Goal: Task Accomplishment & Management: Manage account settings

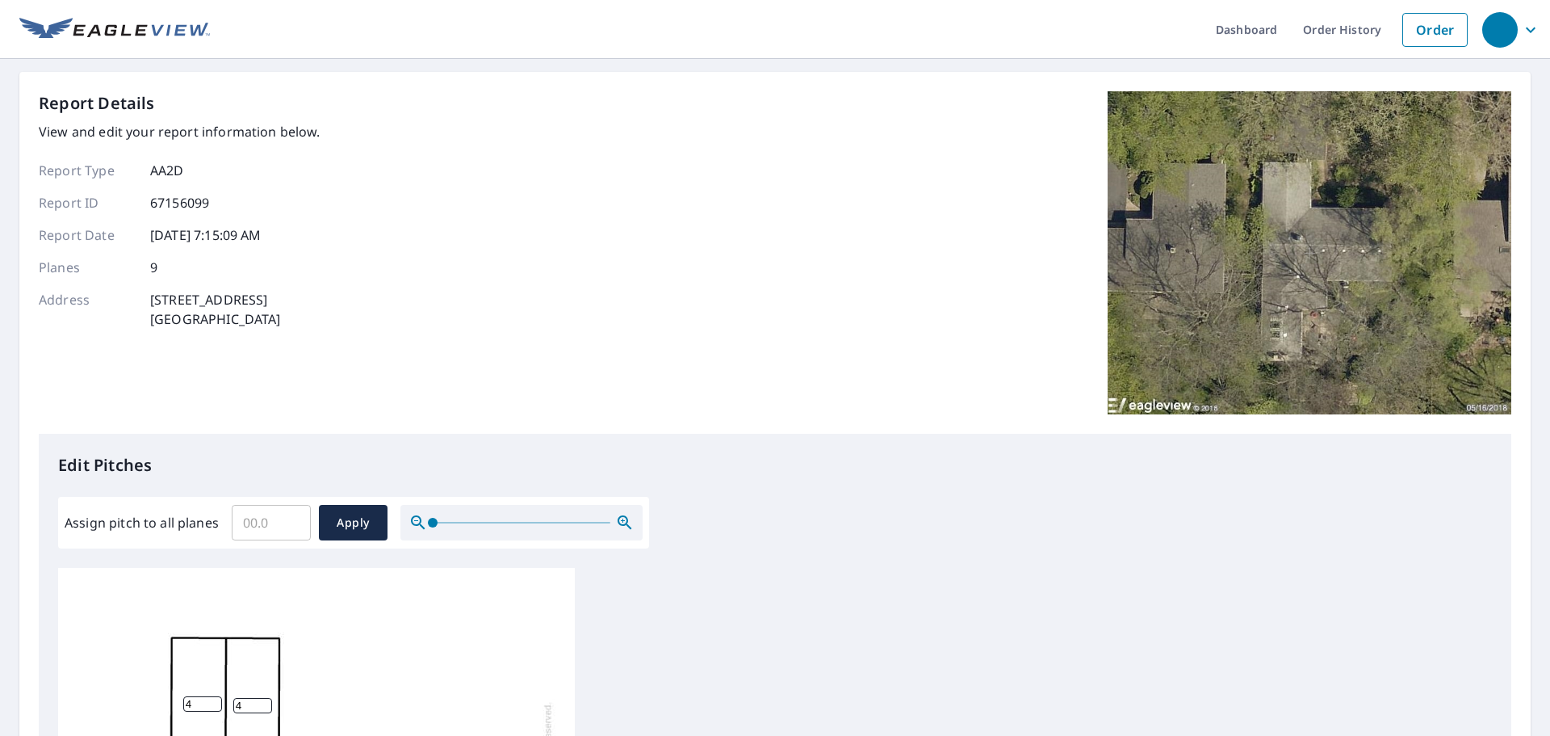
drag, startPoint x: 1025, startPoint y: 331, endPoint x: 1028, endPoint y: 391, distance: 59.8
click at [1028, 336] on div "Report Details View and edit your report information below. Report Type AA2D Re…" at bounding box center [775, 262] width 1473 height 342
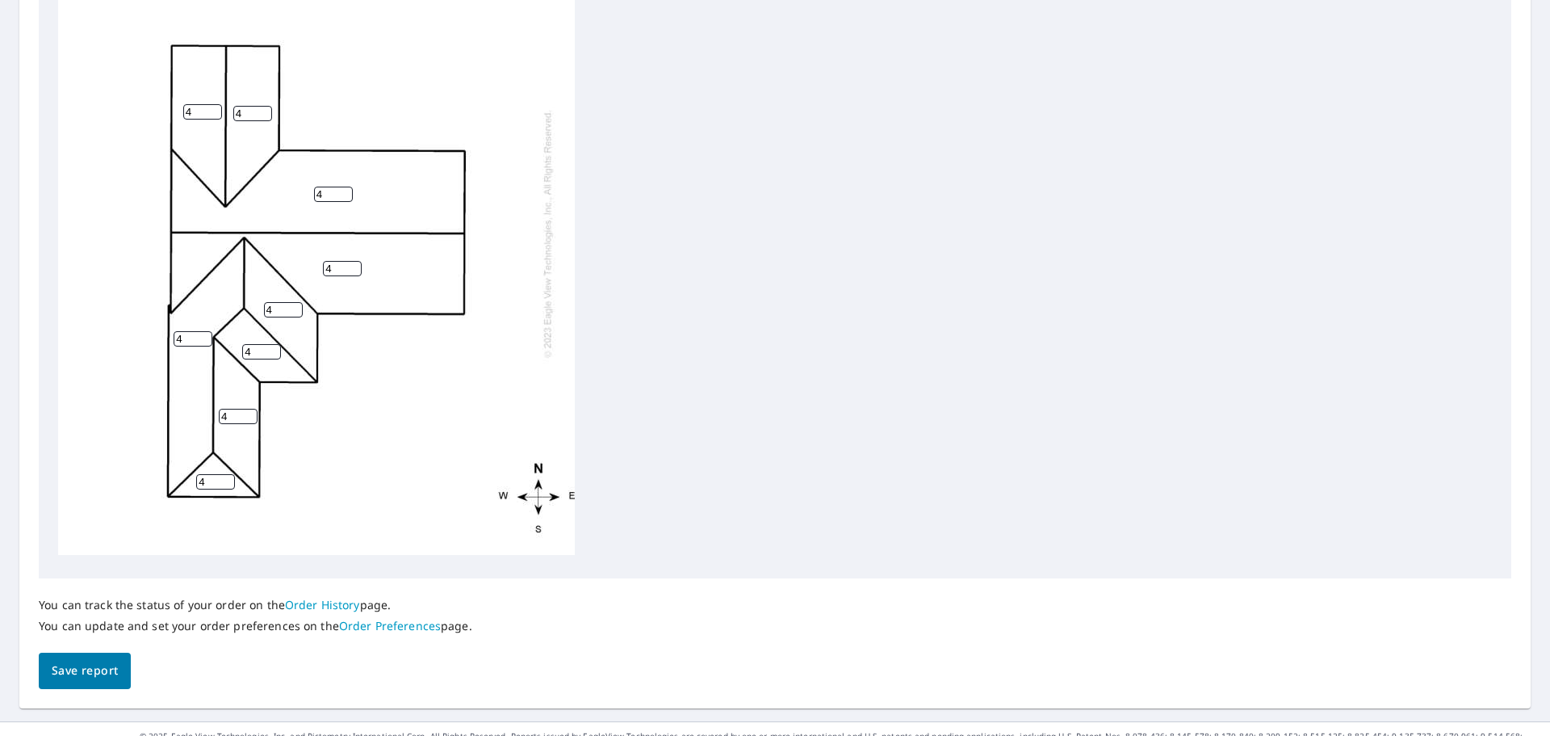
scroll to position [615, 0]
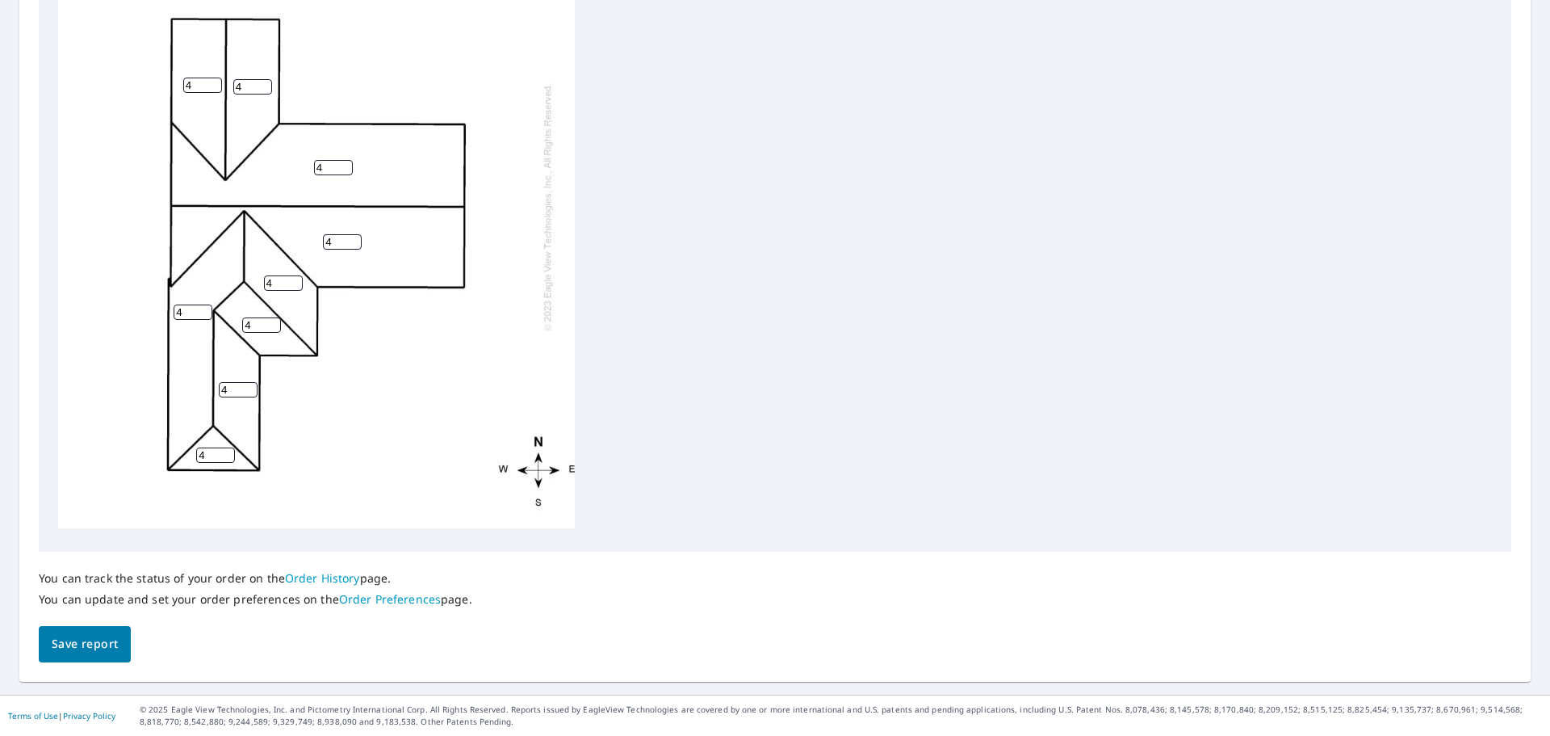
click at [99, 644] on span "Save report" at bounding box center [85, 644] width 66 height 20
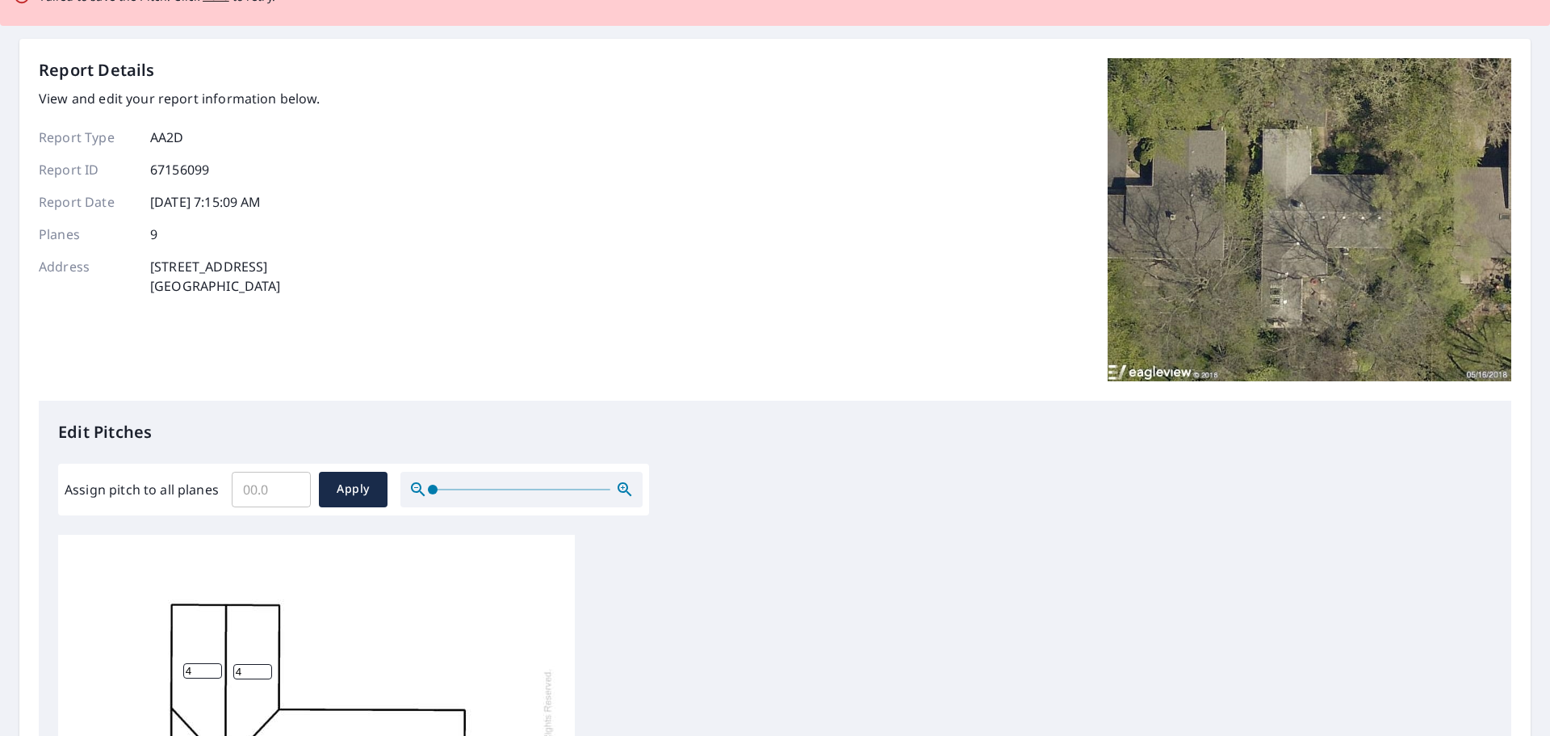
scroll to position [0, 0]
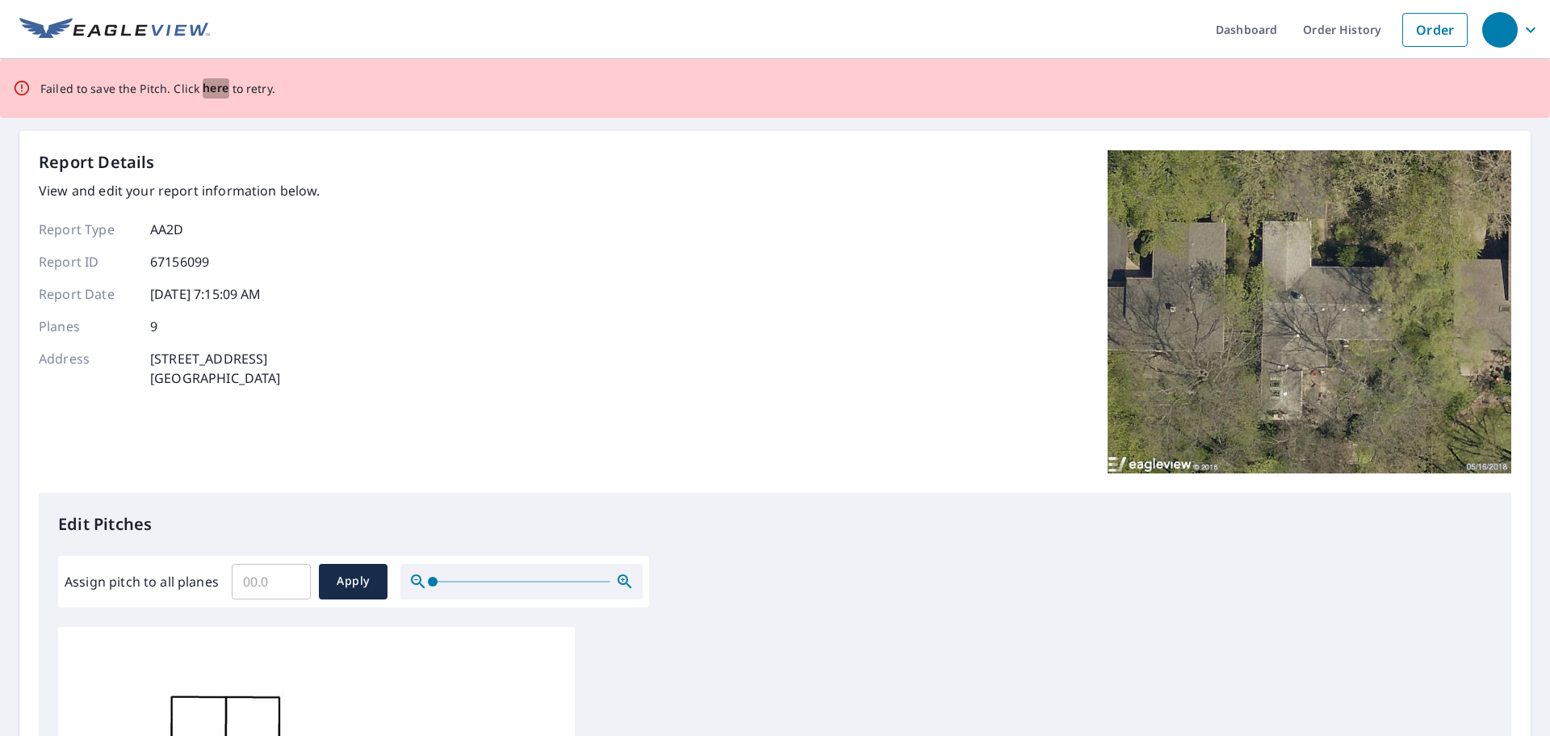
click at [220, 84] on span "here" at bounding box center [216, 88] width 27 height 20
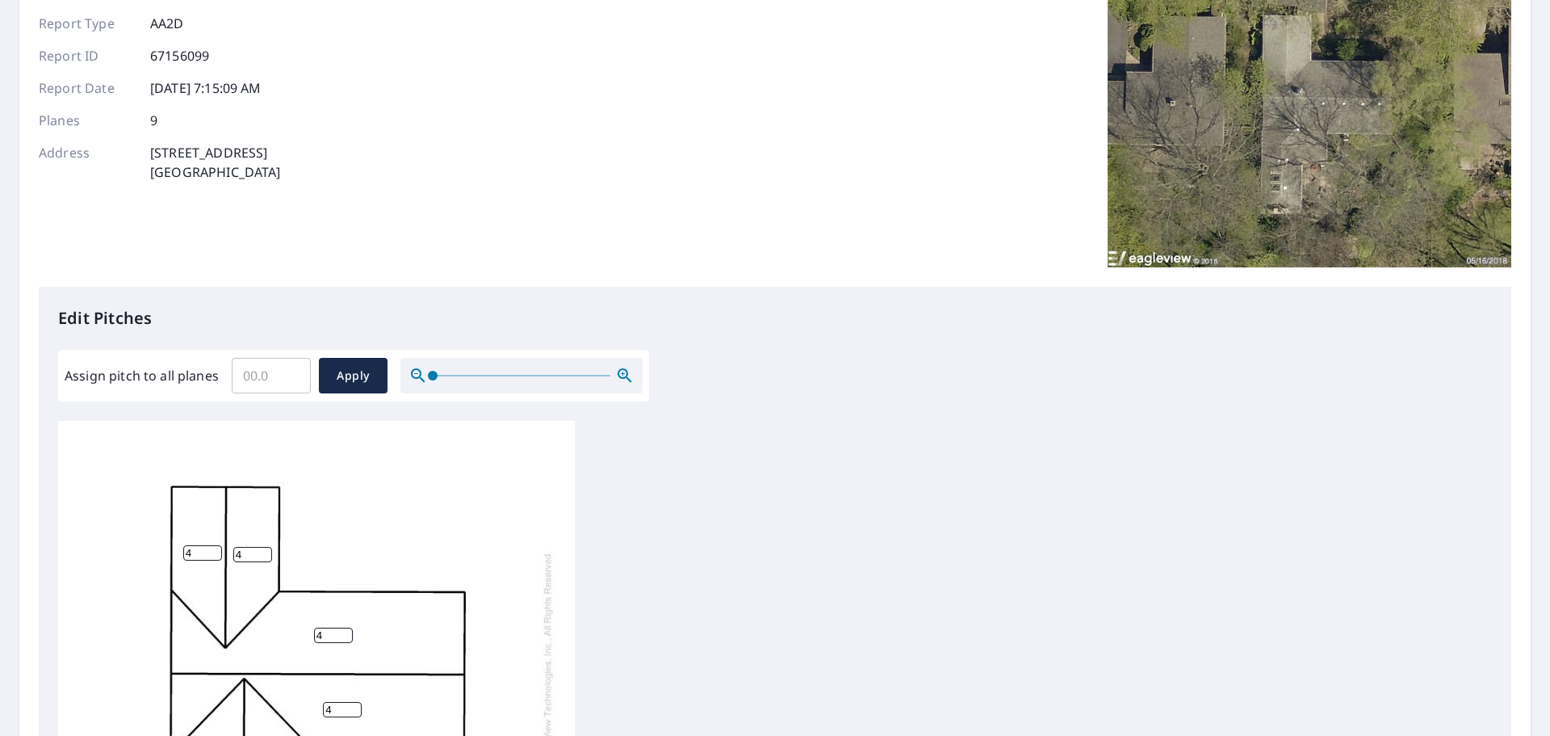
scroll to position [162, 0]
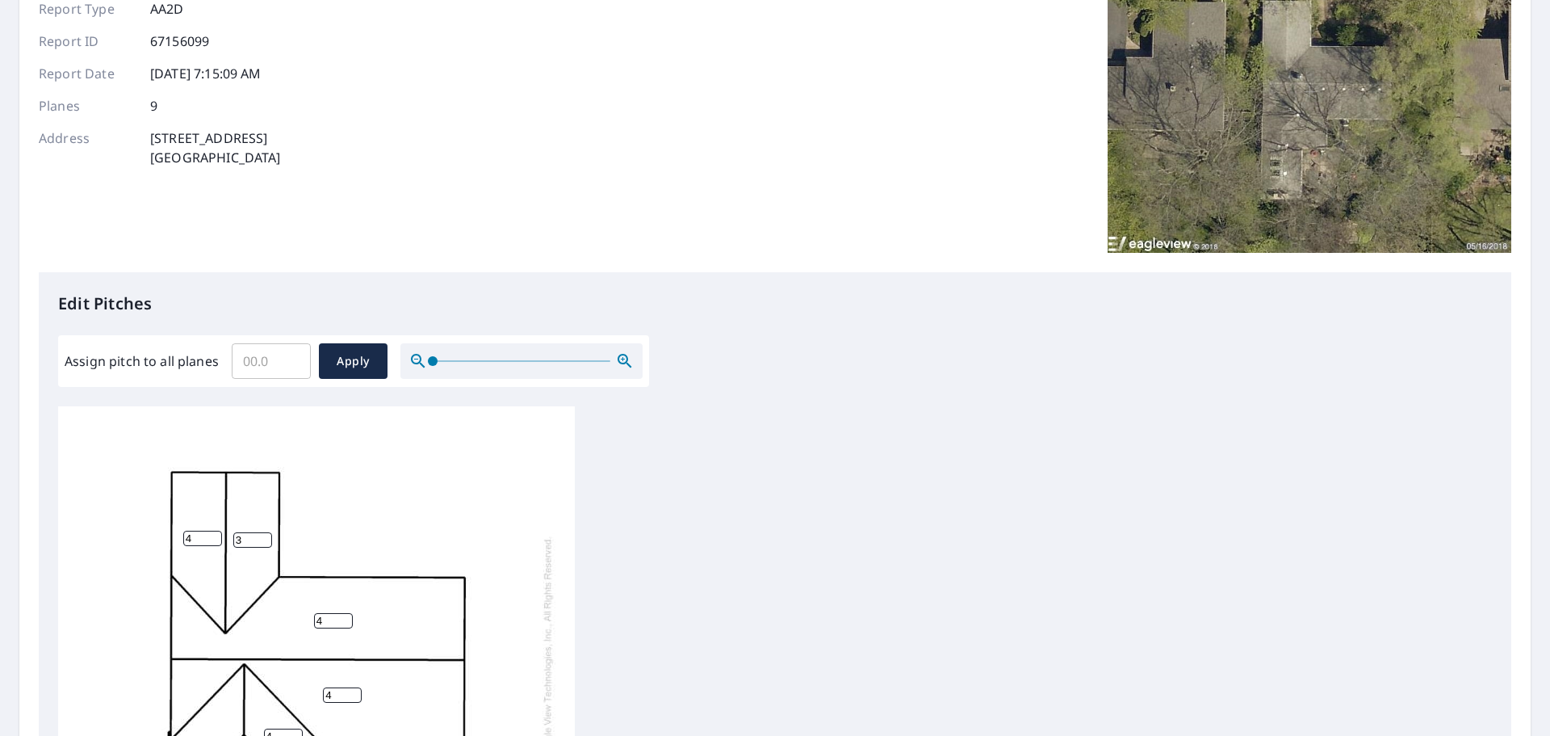
click at [262, 532] on input "3" at bounding box center [252, 539] width 39 height 15
click at [262, 532] on input "2" at bounding box center [252, 539] width 39 height 15
click at [262, 532] on input "1" at bounding box center [252, 539] width 39 height 15
type input "0"
click at [262, 532] on input "0" at bounding box center [252, 539] width 39 height 15
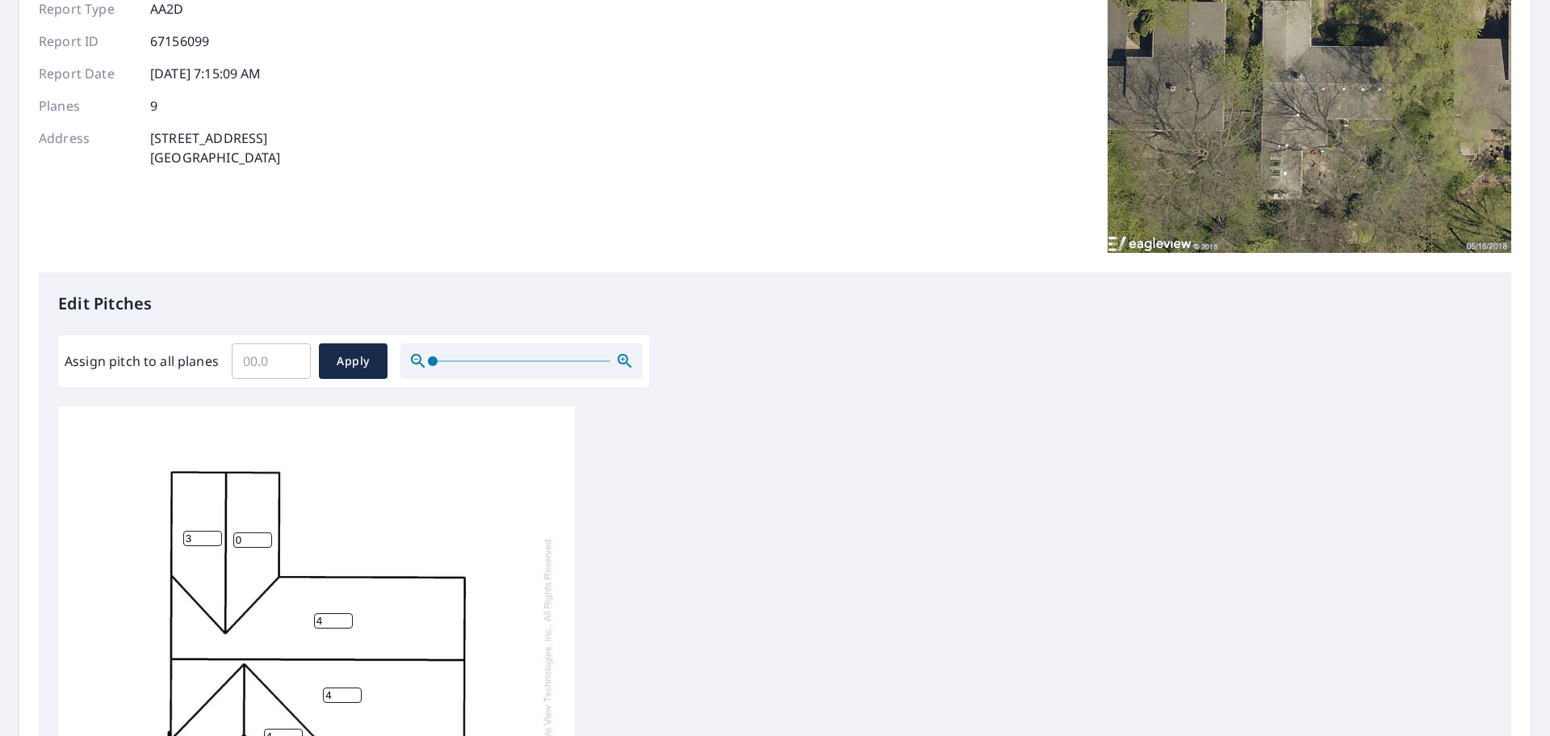
click at [210, 531] on input "3" at bounding box center [202, 538] width 39 height 15
click at [210, 531] on input "2" at bounding box center [202, 538] width 39 height 15
click at [210, 531] on input "1" at bounding box center [202, 538] width 39 height 15
type input "0"
click at [210, 531] on input "0" at bounding box center [202, 538] width 39 height 15
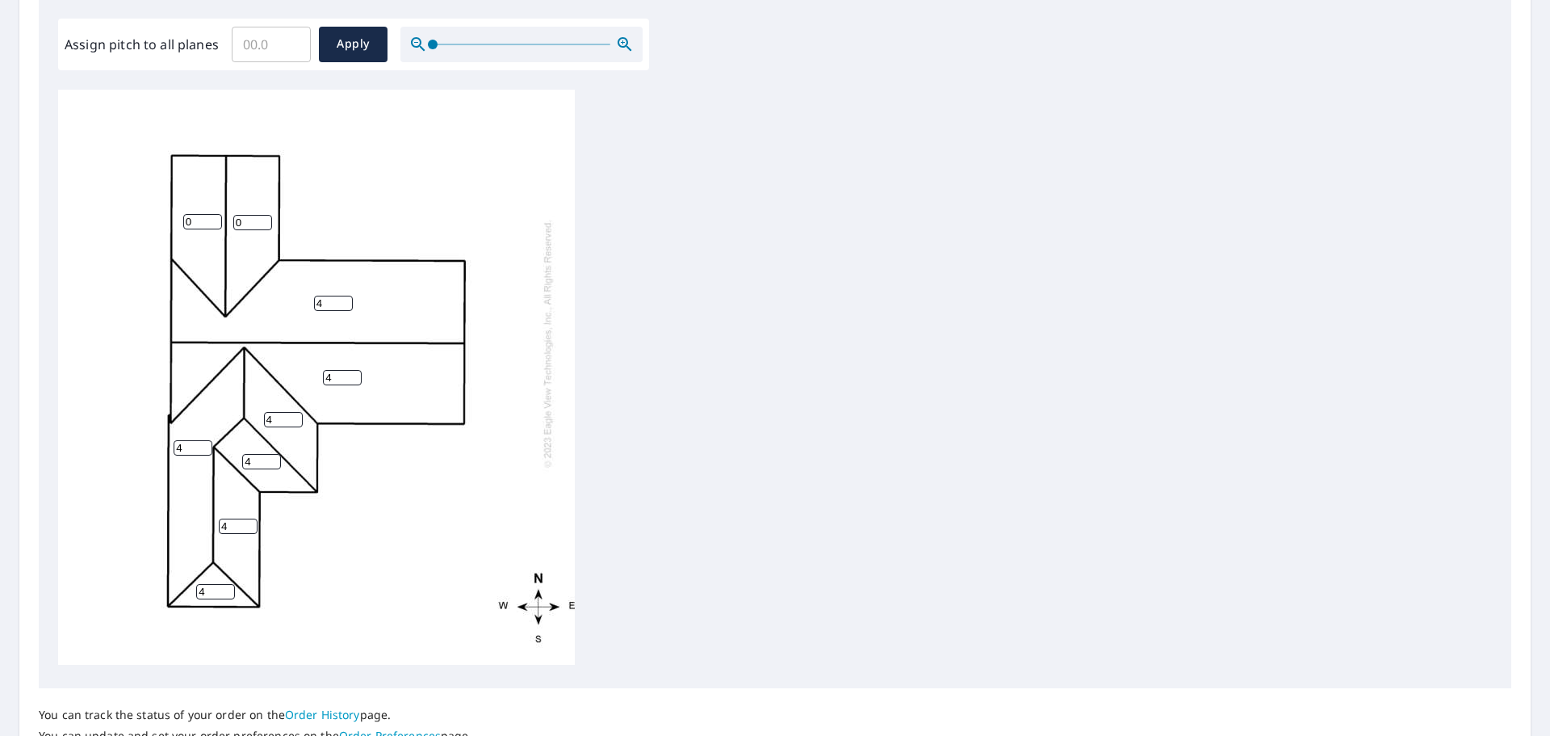
scroll to position [0, 0]
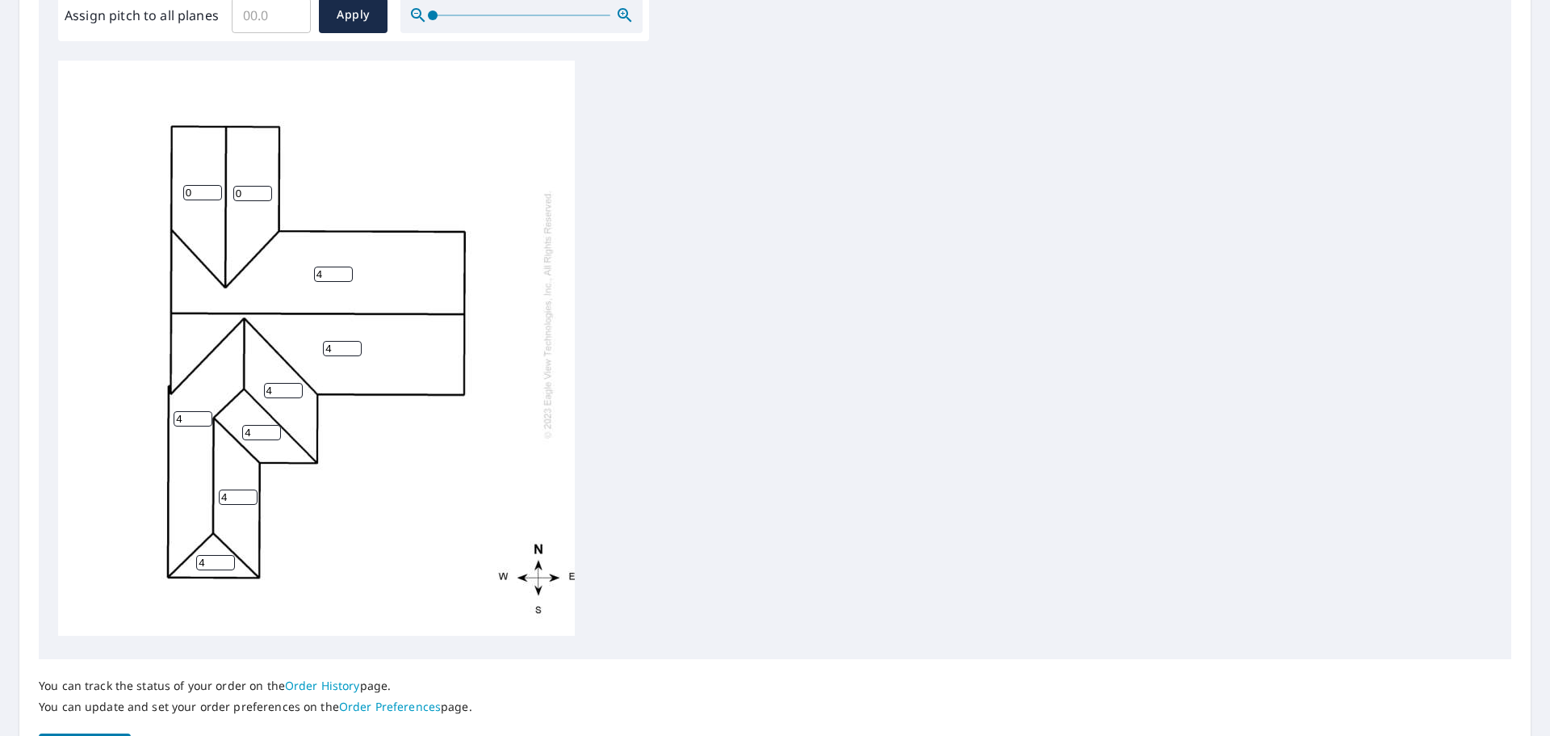
click at [340, 266] on input "4" at bounding box center [333, 273] width 39 height 15
click at [350, 267] on input "3" at bounding box center [333, 273] width 39 height 15
click at [341, 267] on input "2" at bounding box center [333, 273] width 39 height 15
click at [341, 266] on input "1" at bounding box center [333, 273] width 39 height 15
type input "0"
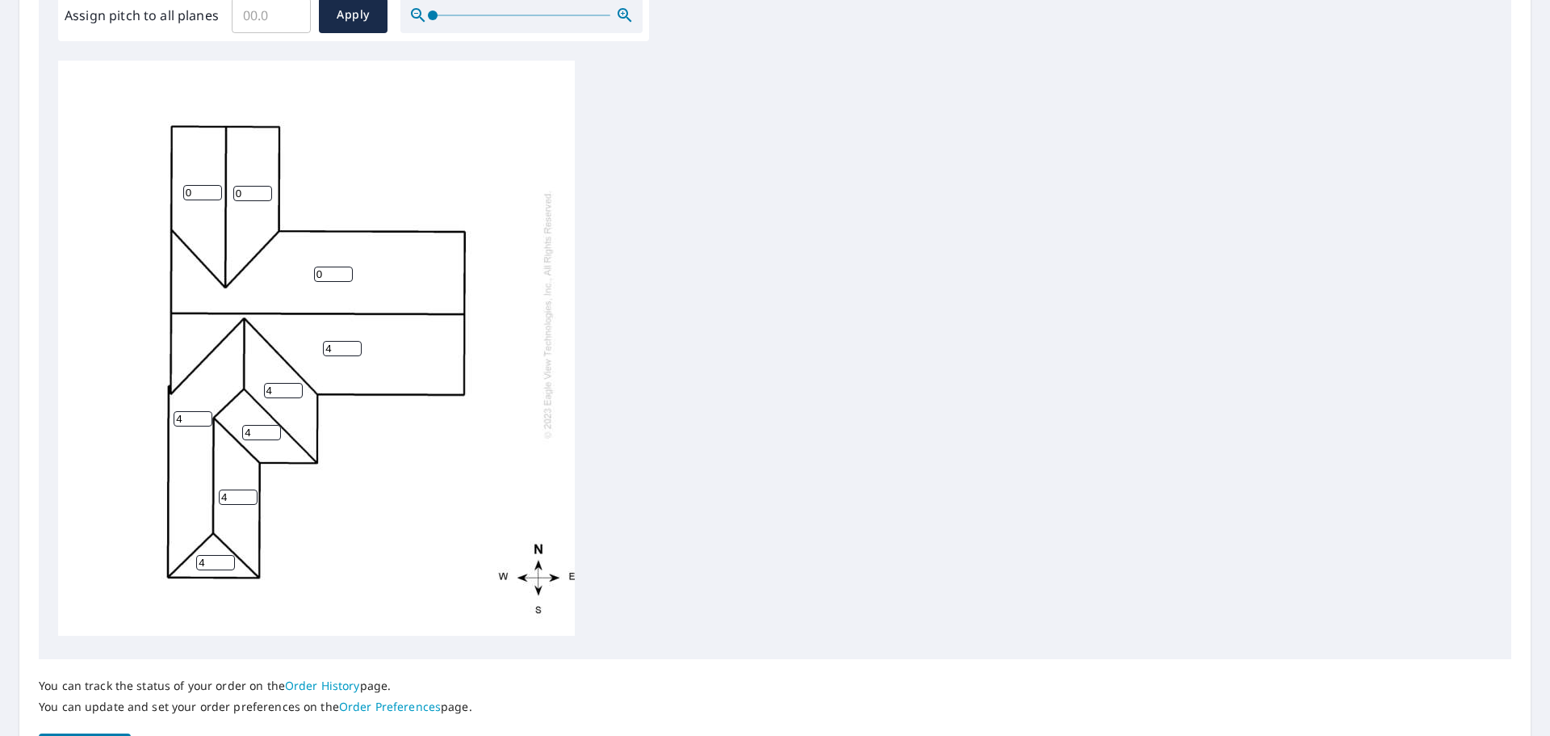
click at [341, 266] on input "0" at bounding box center [333, 273] width 39 height 15
click at [354, 341] on input "3" at bounding box center [342, 348] width 39 height 15
click at [354, 341] on input "2" at bounding box center [342, 348] width 39 height 15
click at [354, 341] on input "1" at bounding box center [342, 348] width 39 height 15
click at [354, 341] on input "2" at bounding box center [342, 348] width 39 height 15
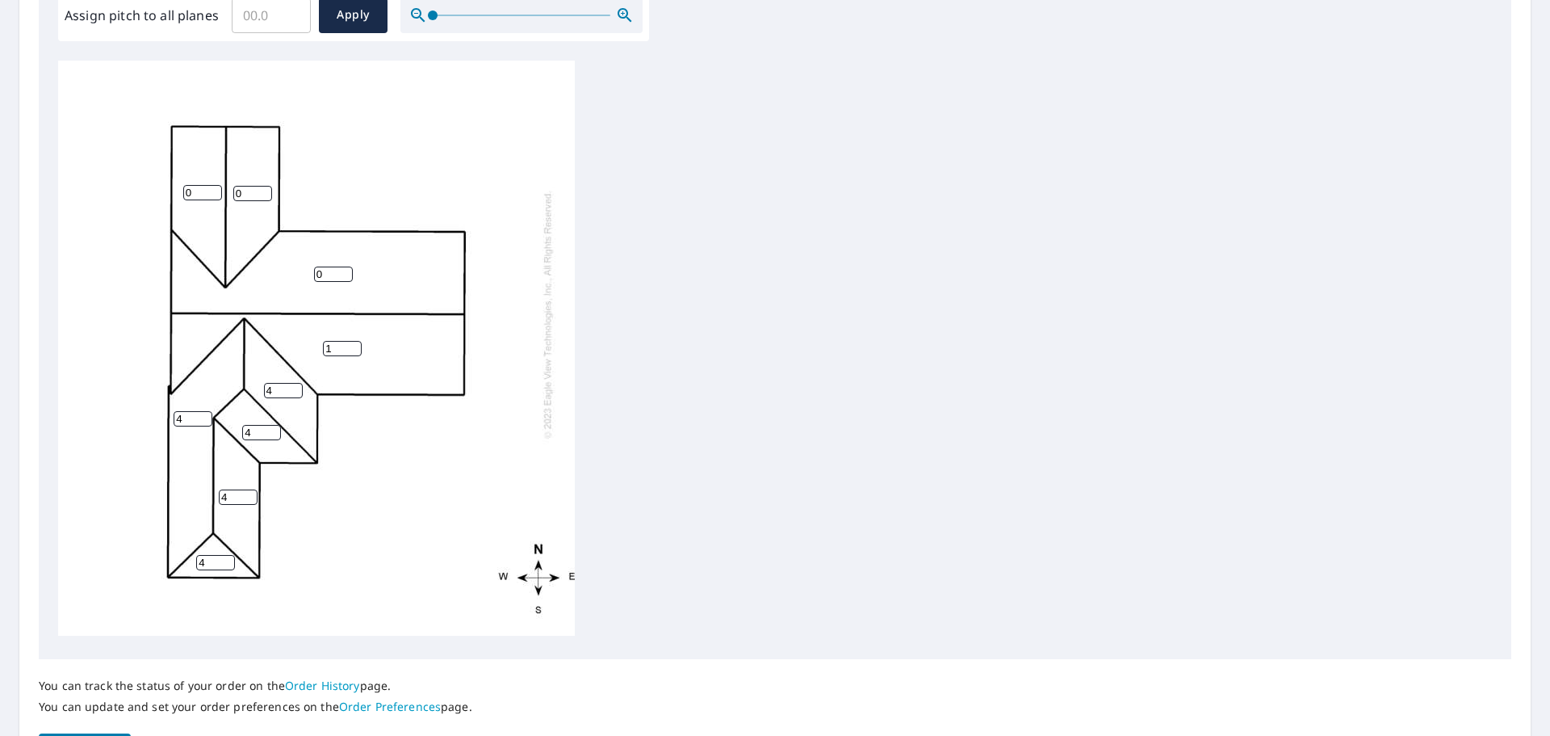
click at [354, 341] on input "1" at bounding box center [342, 348] width 39 height 15
type input "0"
click at [354, 341] on input "0" at bounding box center [342, 348] width 39 height 15
click at [296, 383] on input "3" at bounding box center [283, 390] width 39 height 15
click at [296, 383] on input "2" at bounding box center [283, 390] width 39 height 15
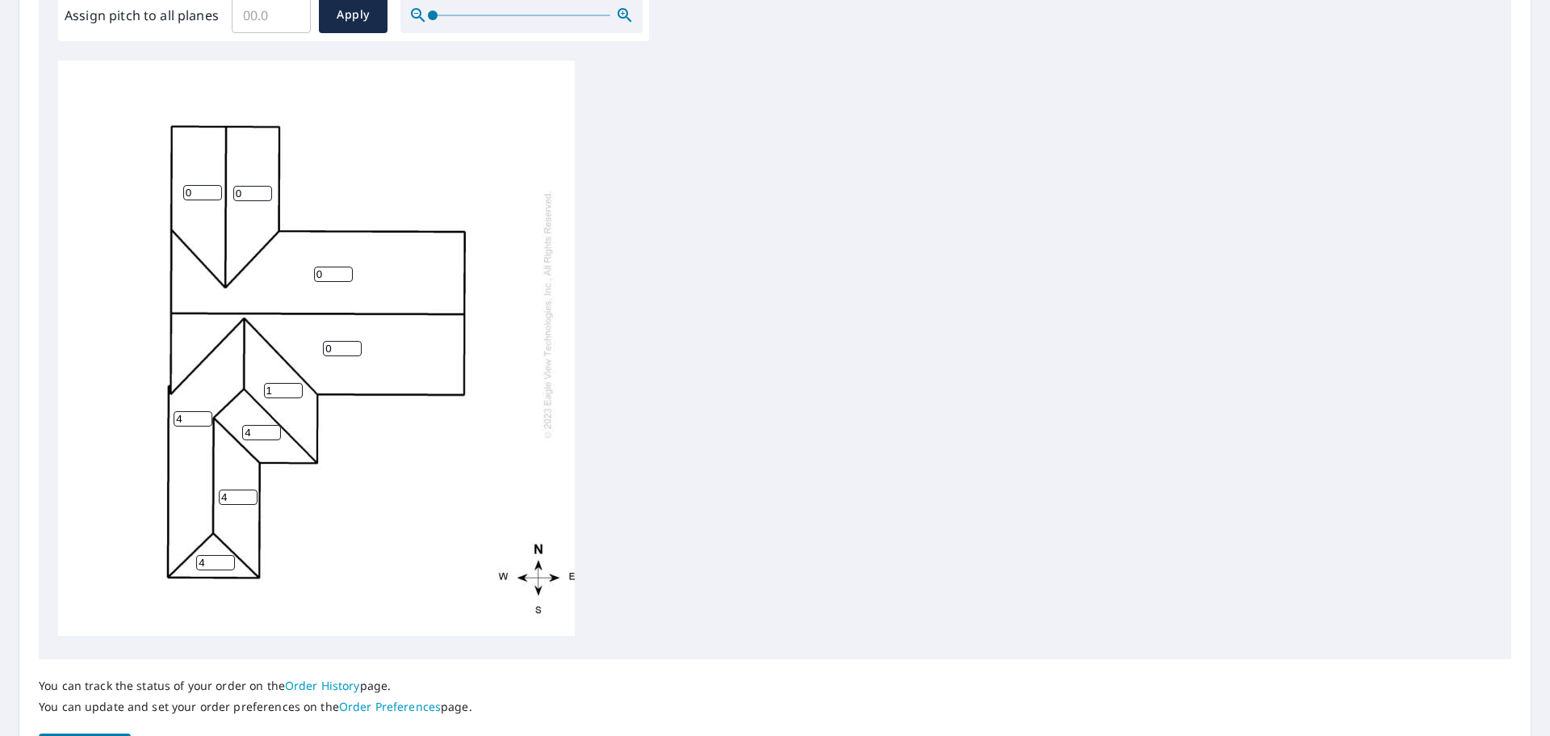
click at [296, 383] on input "1" at bounding box center [283, 390] width 39 height 15
type input "0"
click at [296, 383] on input "0" at bounding box center [283, 390] width 39 height 15
click at [271, 425] on input "3" at bounding box center [261, 432] width 39 height 15
click at [271, 425] on input "2" at bounding box center [261, 432] width 39 height 15
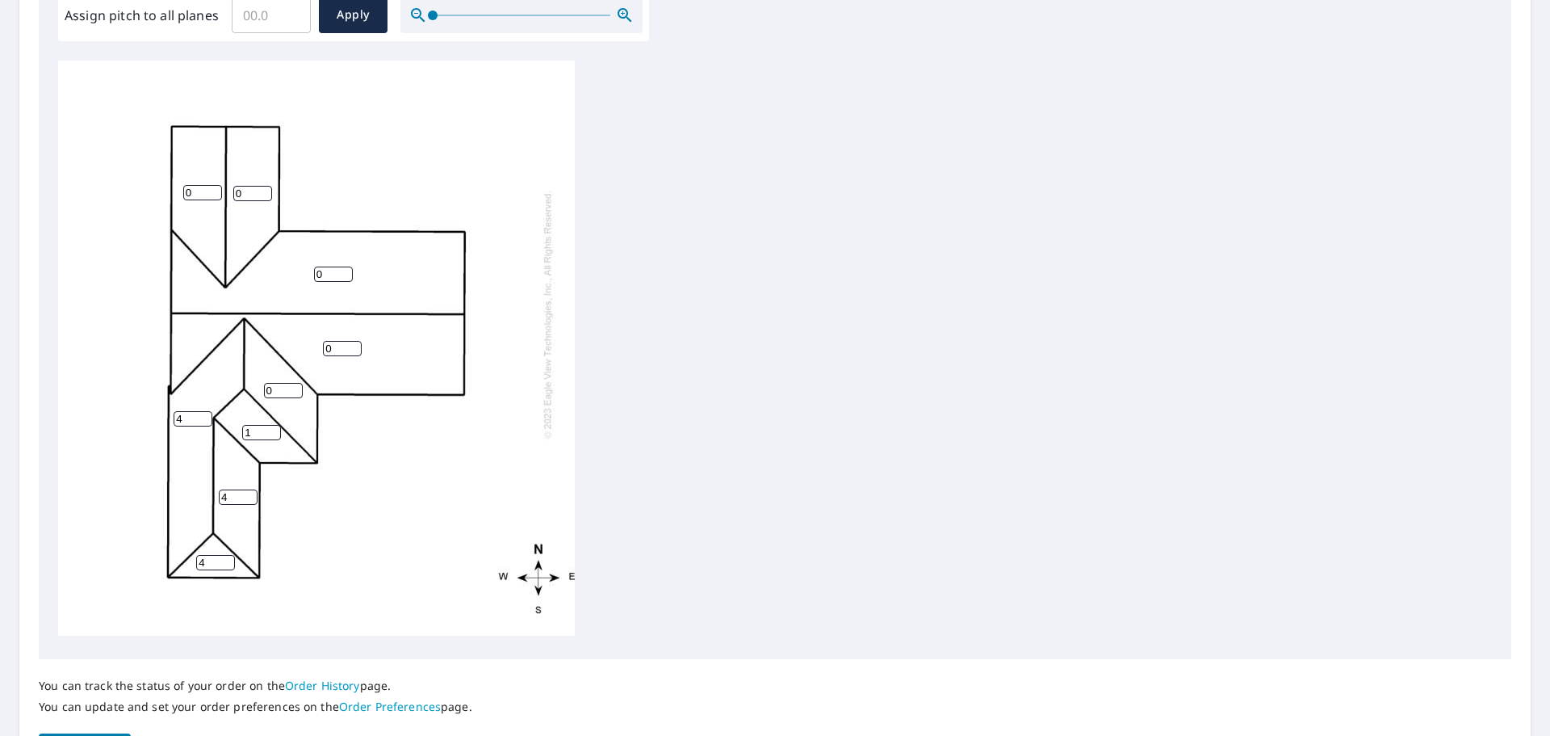
click at [271, 425] on input "1" at bounding box center [261, 432] width 39 height 15
type input "0"
click at [271, 425] on input "0" at bounding box center [261, 432] width 39 height 15
click at [201, 411] on input "3" at bounding box center [193, 418] width 39 height 15
click at [201, 411] on input "2" at bounding box center [193, 418] width 39 height 15
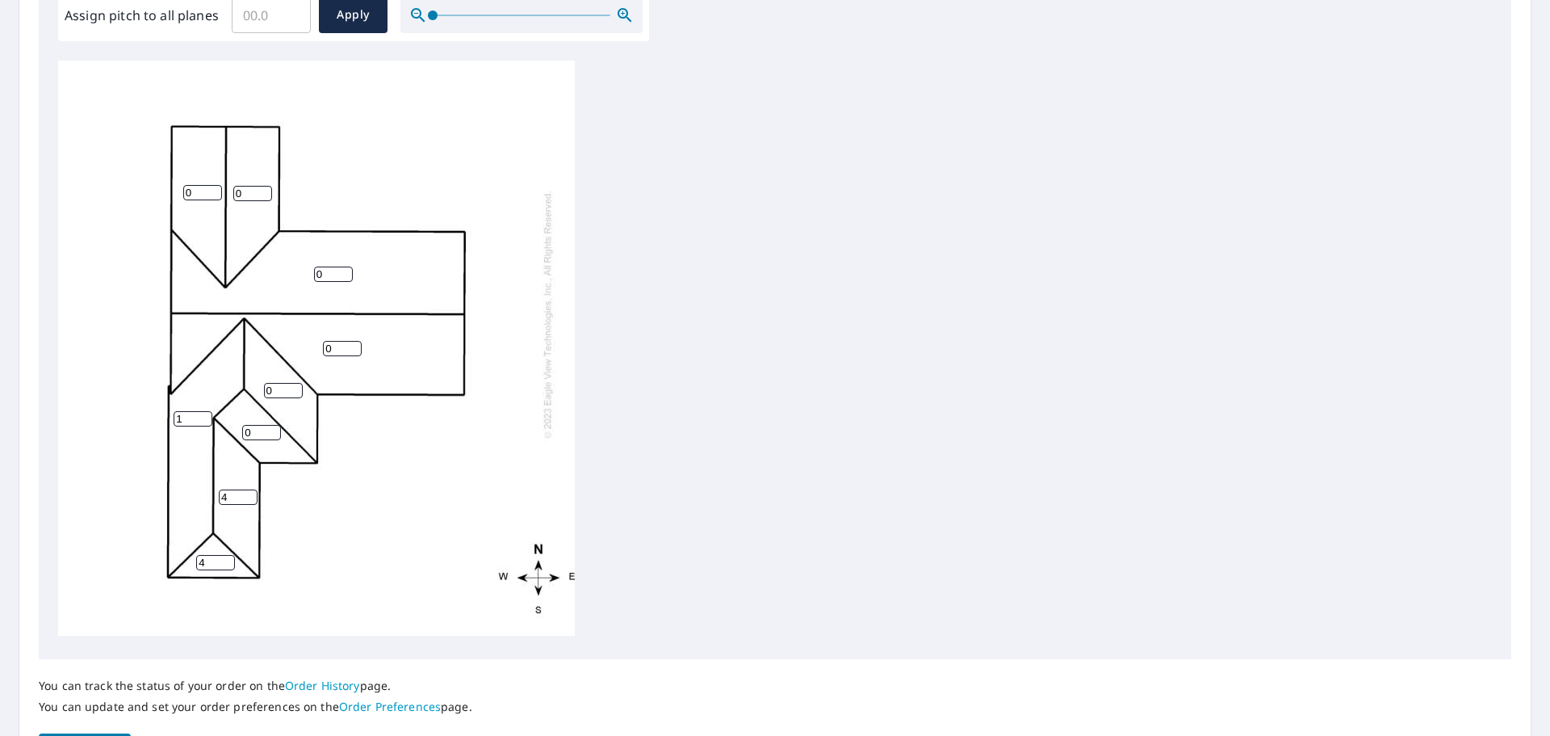
click at [201, 411] on input "1" at bounding box center [193, 418] width 39 height 15
type input "0"
click at [201, 411] on input "0" at bounding box center [193, 418] width 39 height 15
click at [249, 489] on input "5" at bounding box center [238, 496] width 39 height 15
click at [249, 489] on input "6" at bounding box center [238, 496] width 39 height 15
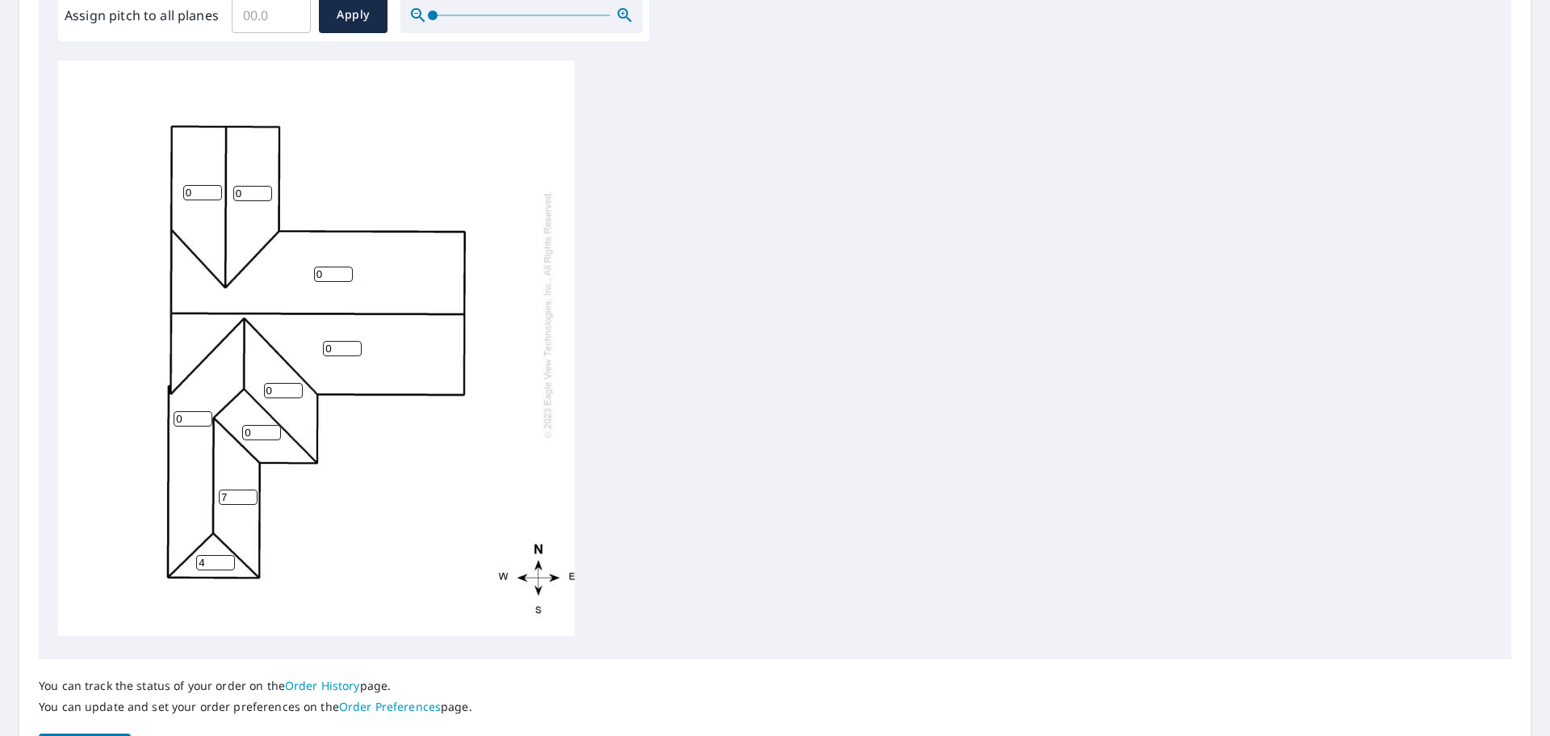
click at [249, 489] on input "7" at bounding box center [238, 496] width 39 height 15
click at [249, 489] on input "8" at bounding box center [238, 496] width 39 height 15
click at [249, 489] on input "9" at bounding box center [238, 496] width 39 height 15
click at [249, 489] on input "10" at bounding box center [238, 496] width 39 height 15
click at [249, 489] on input "11" at bounding box center [238, 496] width 39 height 15
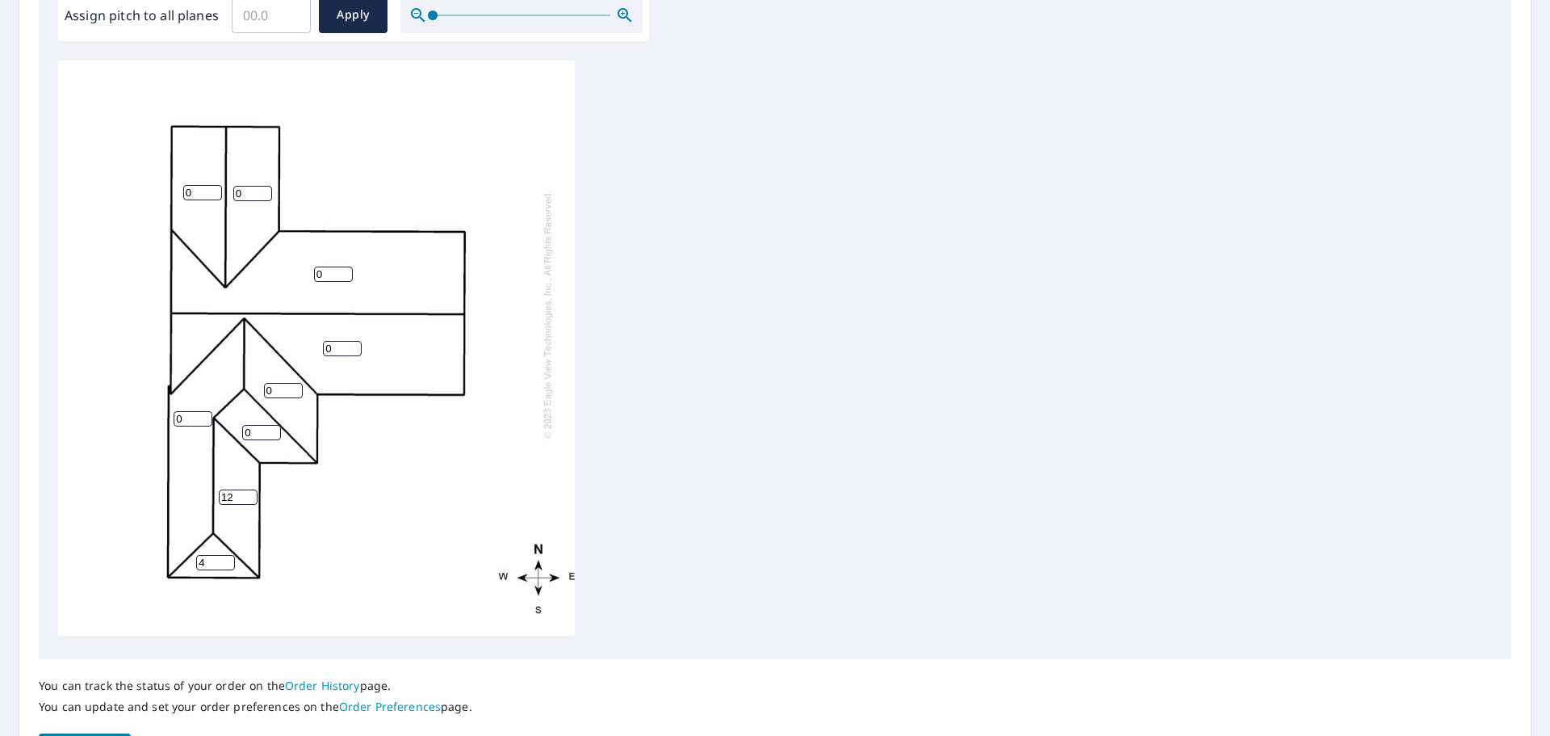
click at [251, 489] on input "12" at bounding box center [238, 496] width 39 height 15
click at [251, 489] on input "13" at bounding box center [238, 496] width 39 height 15
click at [251, 489] on input "14" at bounding box center [238, 496] width 39 height 15
click at [251, 489] on input "15" at bounding box center [238, 496] width 39 height 15
click at [251, 489] on input "16" at bounding box center [238, 496] width 39 height 15
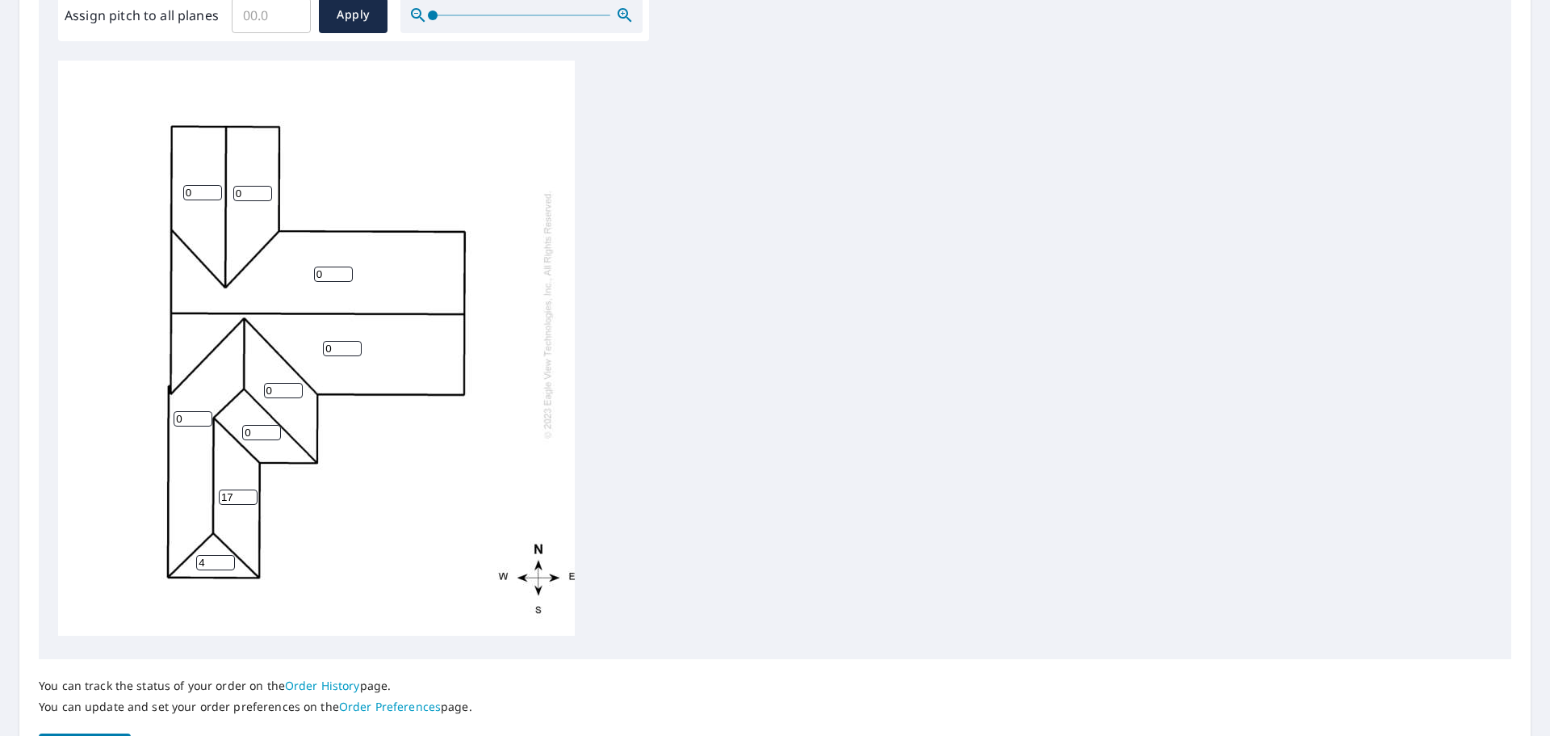
click at [251, 489] on input "17" at bounding box center [238, 496] width 39 height 15
click at [251, 489] on input "18" at bounding box center [238, 496] width 39 height 15
click at [251, 489] on input "19" at bounding box center [238, 496] width 39 height 15
click at [251, 489] on input "20" at bounding box center [238, 496] width 39 height 15
click at [249, 490] on input "19" at bounding box center [238, 496] width 39 height 15
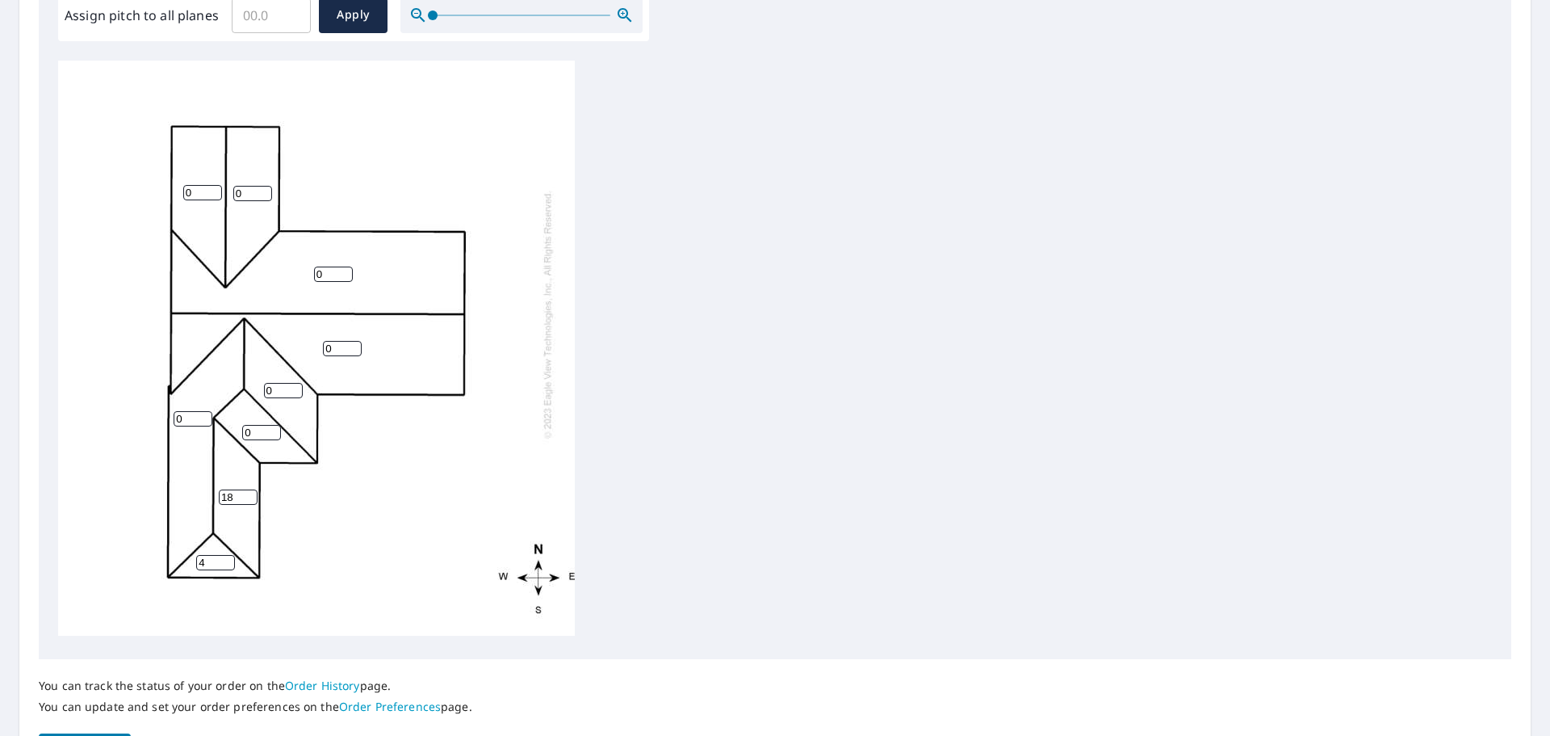
click at [249, 489] on input "18" at bounding box center [238, 496] width 39 height 15
click at [249, 489] on input "17" at bounding box center [238, 496] width 39 height 15
click at [249, 489] on input "16" at bounding box center [238, 496] width 39 height 15
click at [249, 489] on input "15" at bounding box center [238, 496] width 39 height 15
click at [249, 489] on input "14" at bounding box center [238, 496] width 39 height 15
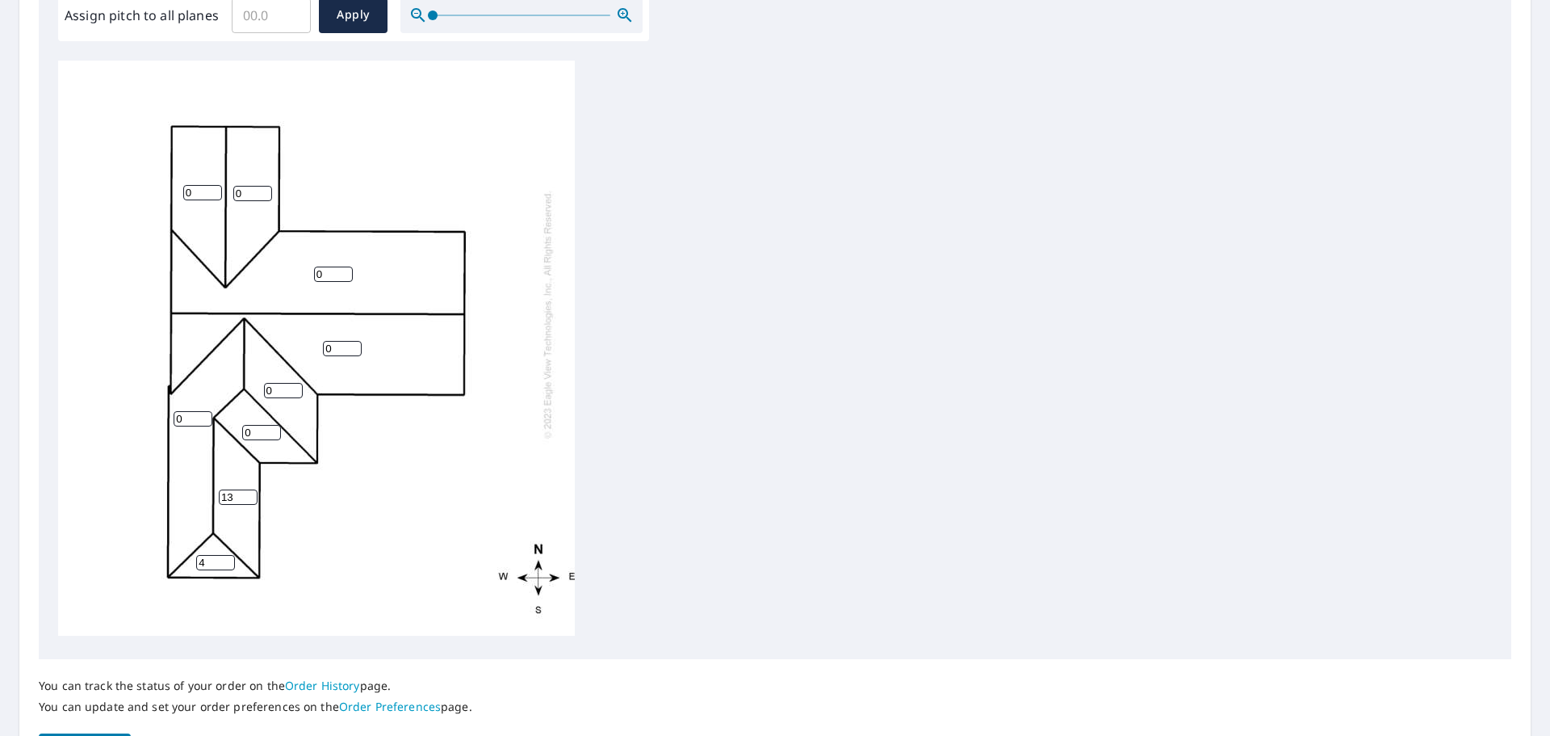
click at [249, 489] on input "13" at bounding box center [238, 496] width 39 height 15
click at [249, 489] on input "12" at bounding box center [238, 496] width 39 height 15
click at [249, 489] on input "11" at bounding box center [238, 496] width 39 height 15
click at [249, 489] on input "10" at bounding box center [238, 496] width 39 height 15
click at [249, 489] on input "9" at bounding box center [238, 496] width 39 height 15
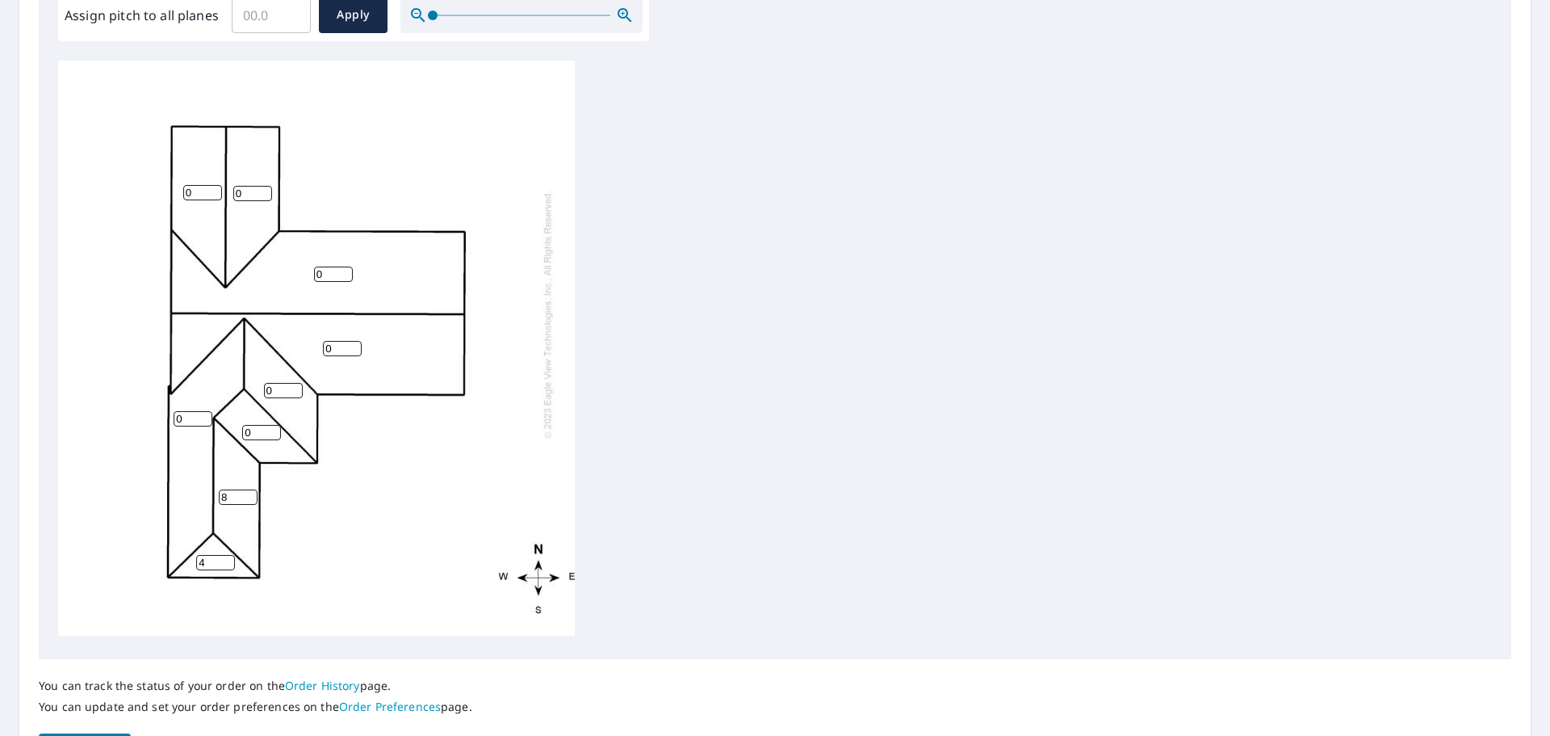
click at [249, 489] on input "8" at bounding box center [238, 496] width 39 height 15
click at [249, 489] on input "7" at bounding box center [238, 496] width 39 height 15
click at [249, 489] on input "6" at bounding box center [238, 496] width 39 height 15
click at [249, 489] on input "5" at bounding box center [238, 496] width 39 height 15
click at [249, 489] on input "4" at bounding box center [238, 496] width 39 height 15
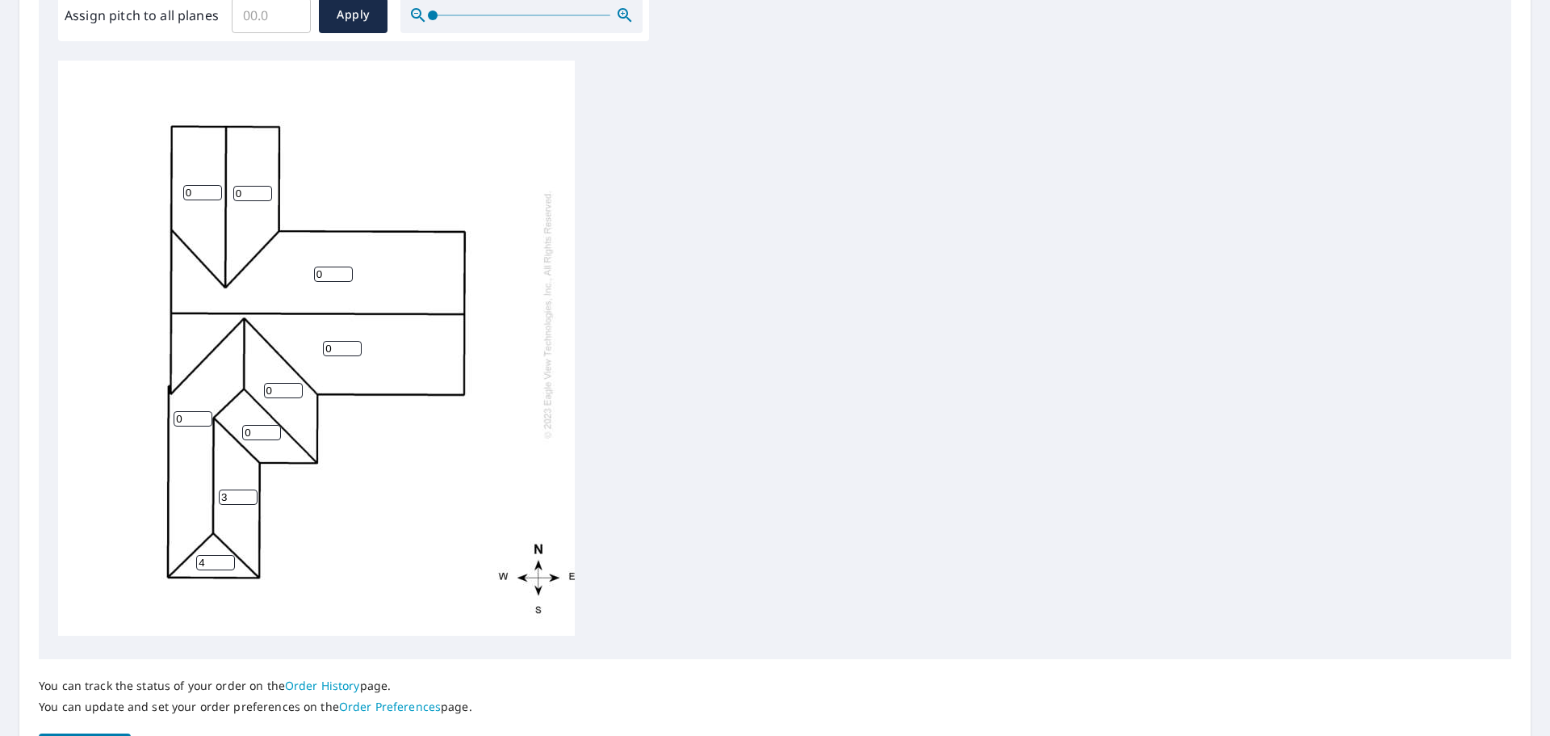
click at [249, 489] on input "3" at bounding box center [238, 496] width 39 height 15
click at [249, 489] on input "2" at bounding box center [238, 496] width 39 height 15
click at [249, 489] on input "1" at bounding box center [238, 496] width 39 height 15
type input "0"
click at [249, 489] on input "0" at bounding box center [238, 496] width 39 height 15
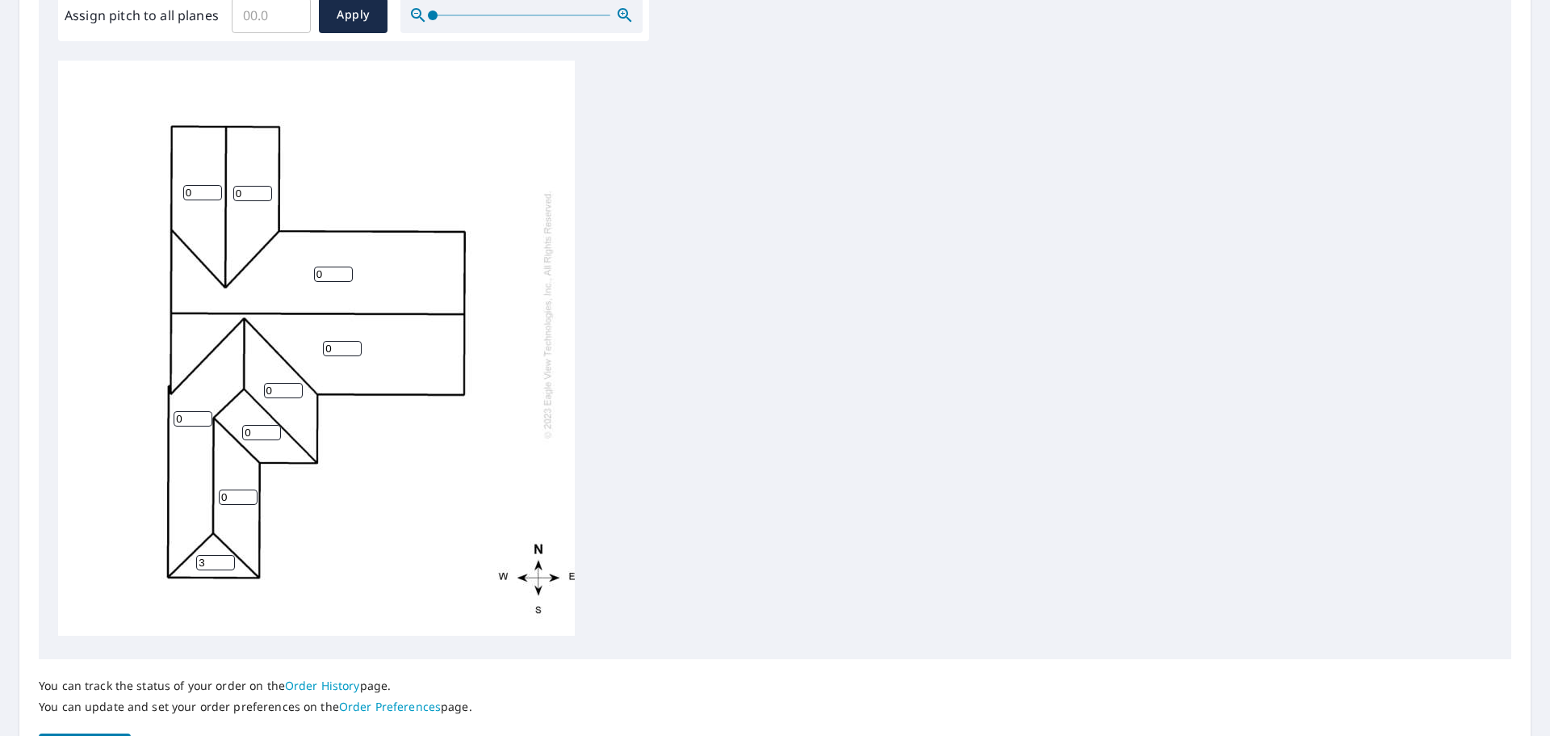
click at [227, 555] on input "3" at bounding box center [215, 562] width 39 height 15
click at [227, 555] on input "2" at bounding box center [215, 562] width 39 height 15
click at [227, 555] on input "1" at bounding box center [215, 562] width 39 height 15
type input "0"
click at [227, 555] on input "0" at bounding box center [215, 562] width 39 height 15
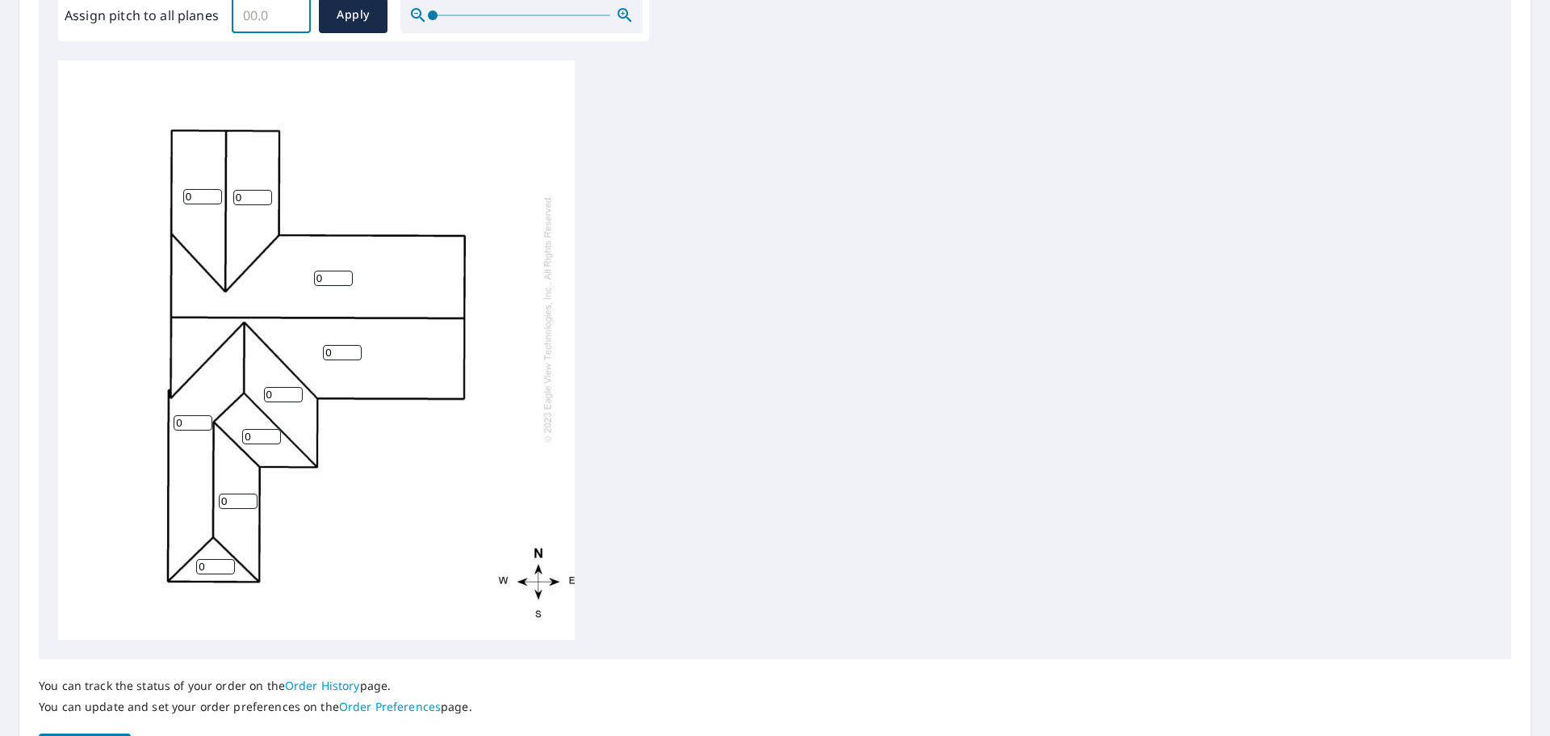
click at [262, 15] on input "Assign pitch to all planes" at bounding box center [271, 15] width 79 height 45
type input "4"
click at [337, 20] on span "Apply" at bounding box center [353, 15] width 43 height 20
type input "4"
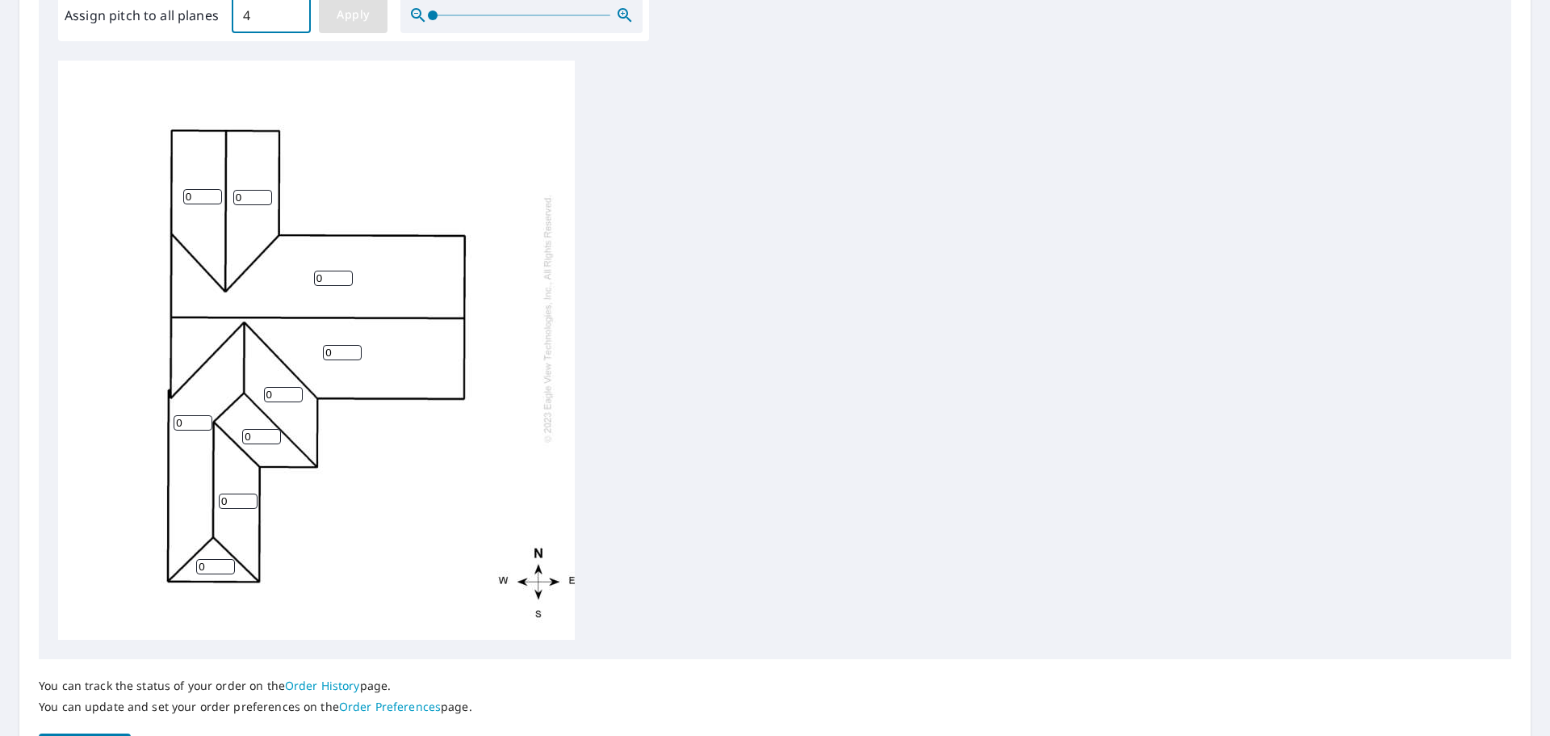
type input "4"
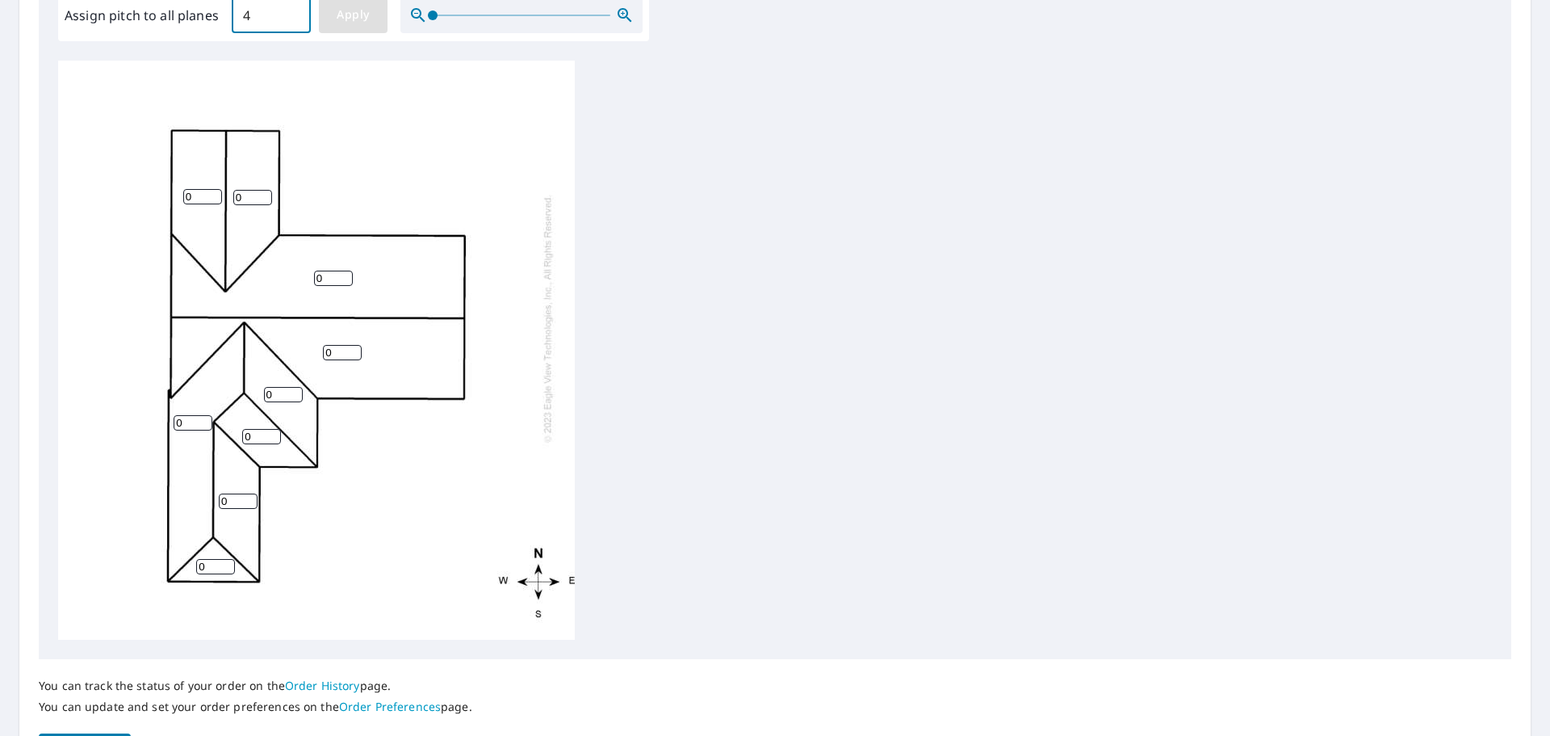
type input "4"
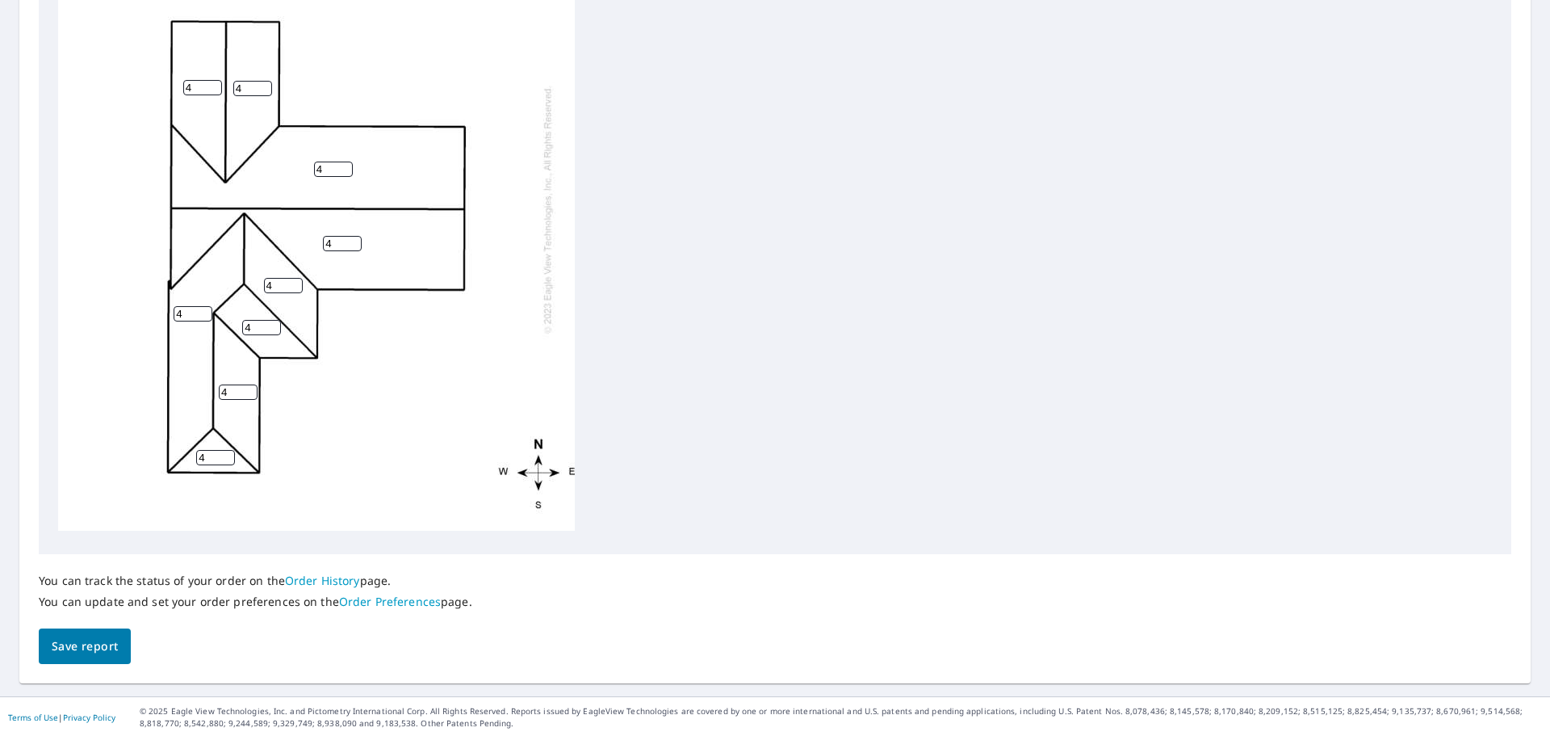
scroll to position [673, 0]
click at [84, 635] on span "Save report" at bounding box center [85, 645] width 66 height 20
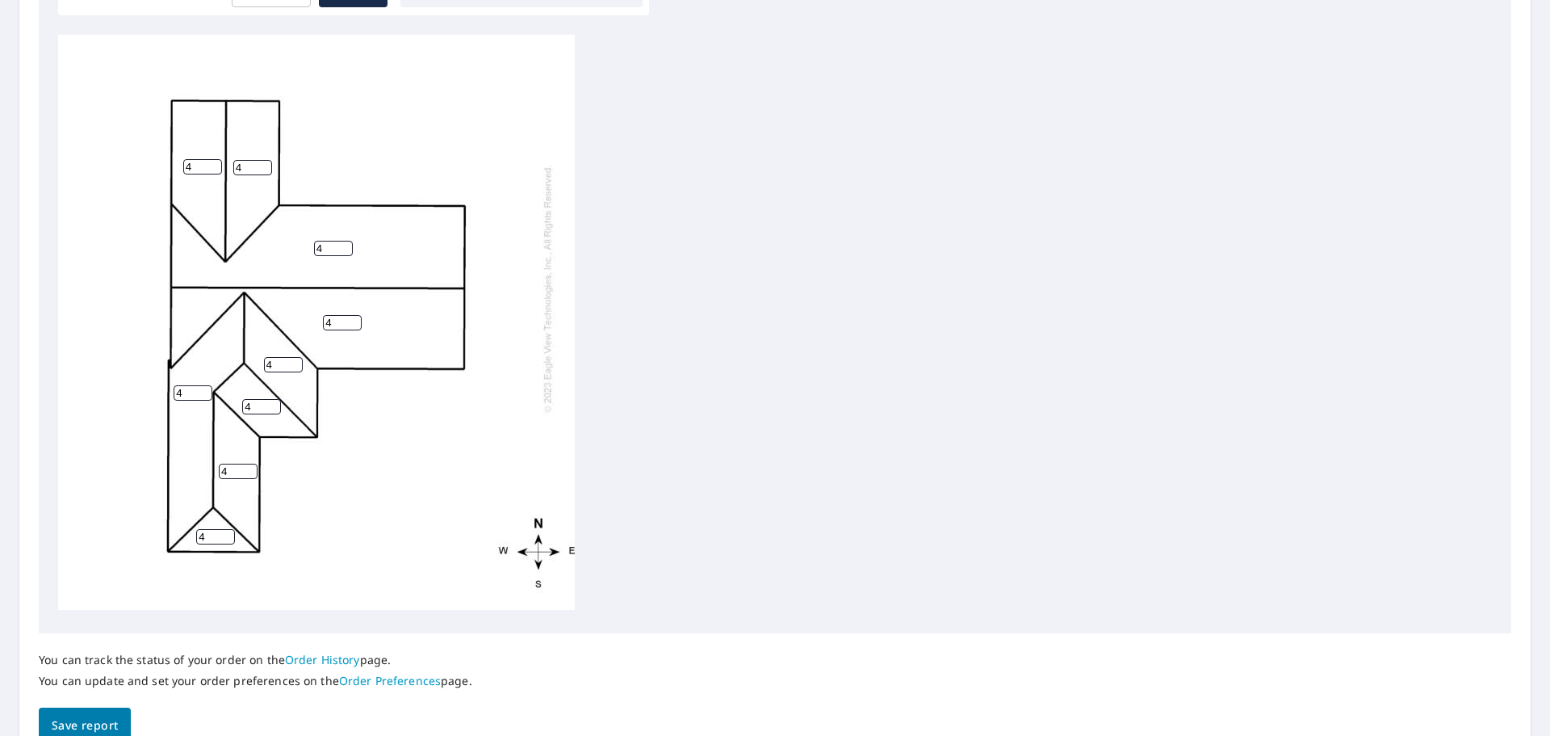
scroll to position [16, 0]
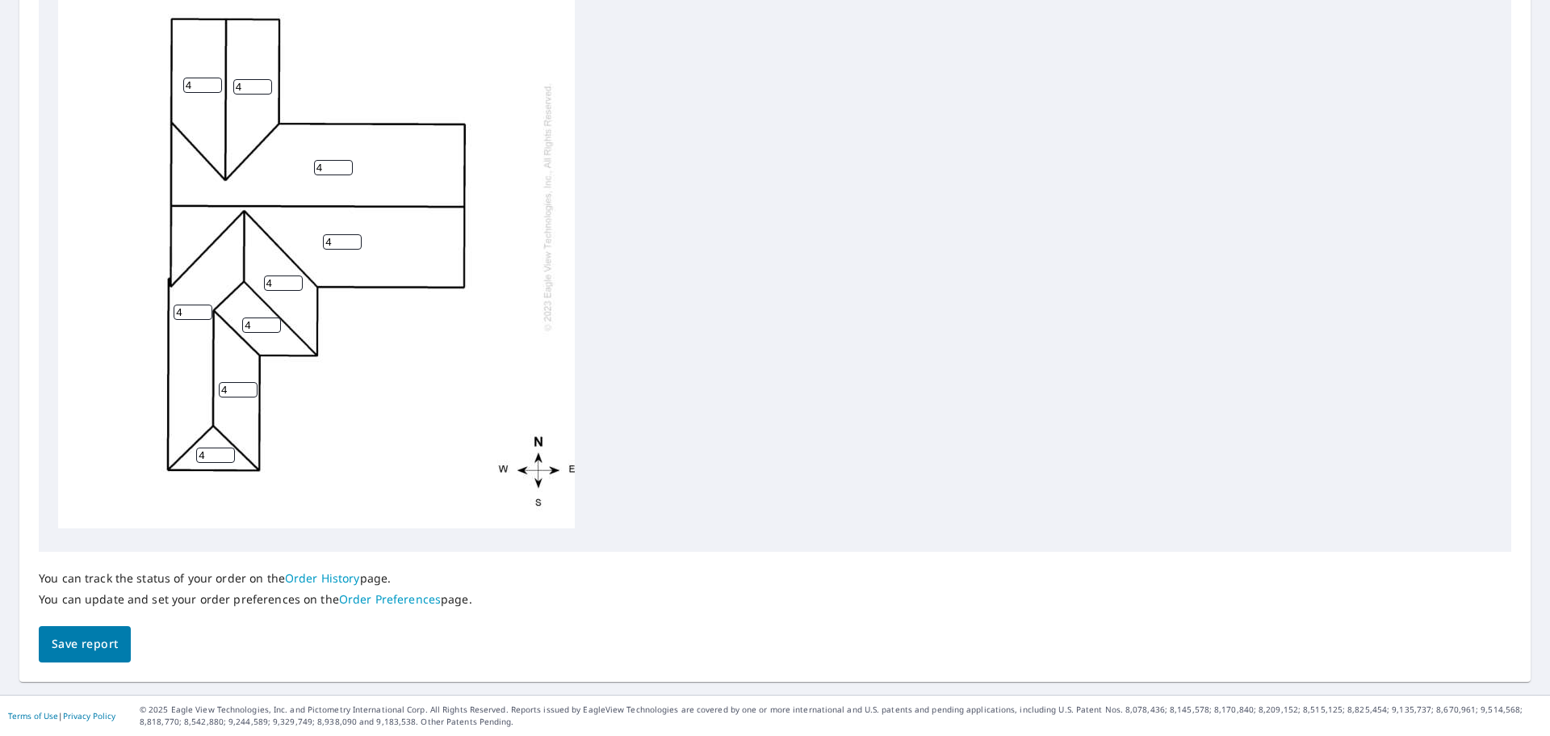
scroll to position [16, 0]
click at [87, 628] on button "Save report" at bounding box center [85, 644] width 92 height 36
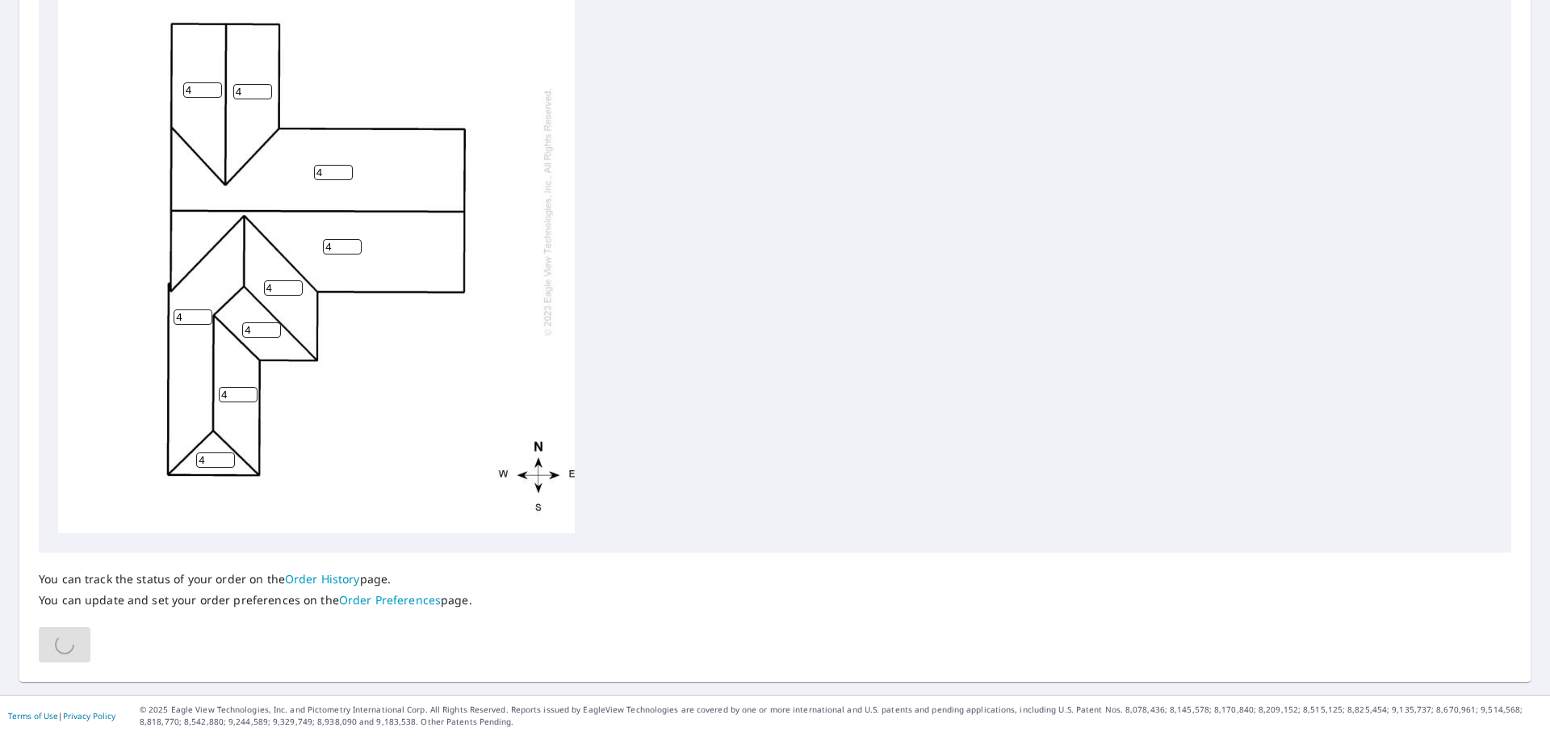
scroll to position [0, 0]
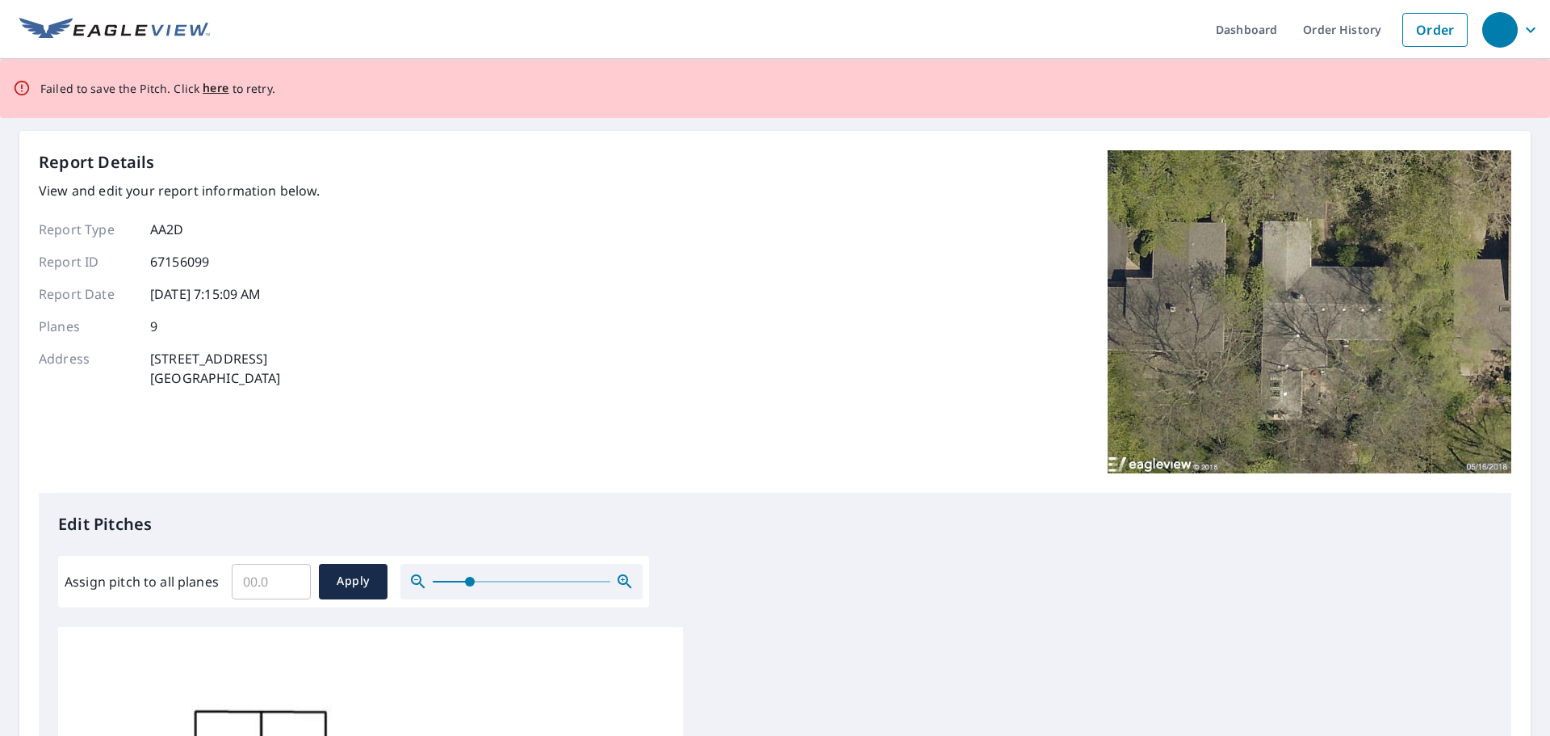
drag, startPoint x: 440, startPoint y: 581, endPoint x: 469, endPoint y: 583, distance: 29.1
click at [469, 583] on span at bounding box center [470, 582] width 10 height 10
click at [215, 88] on span "here" at bounding box center [216, 88] width 27 height 20
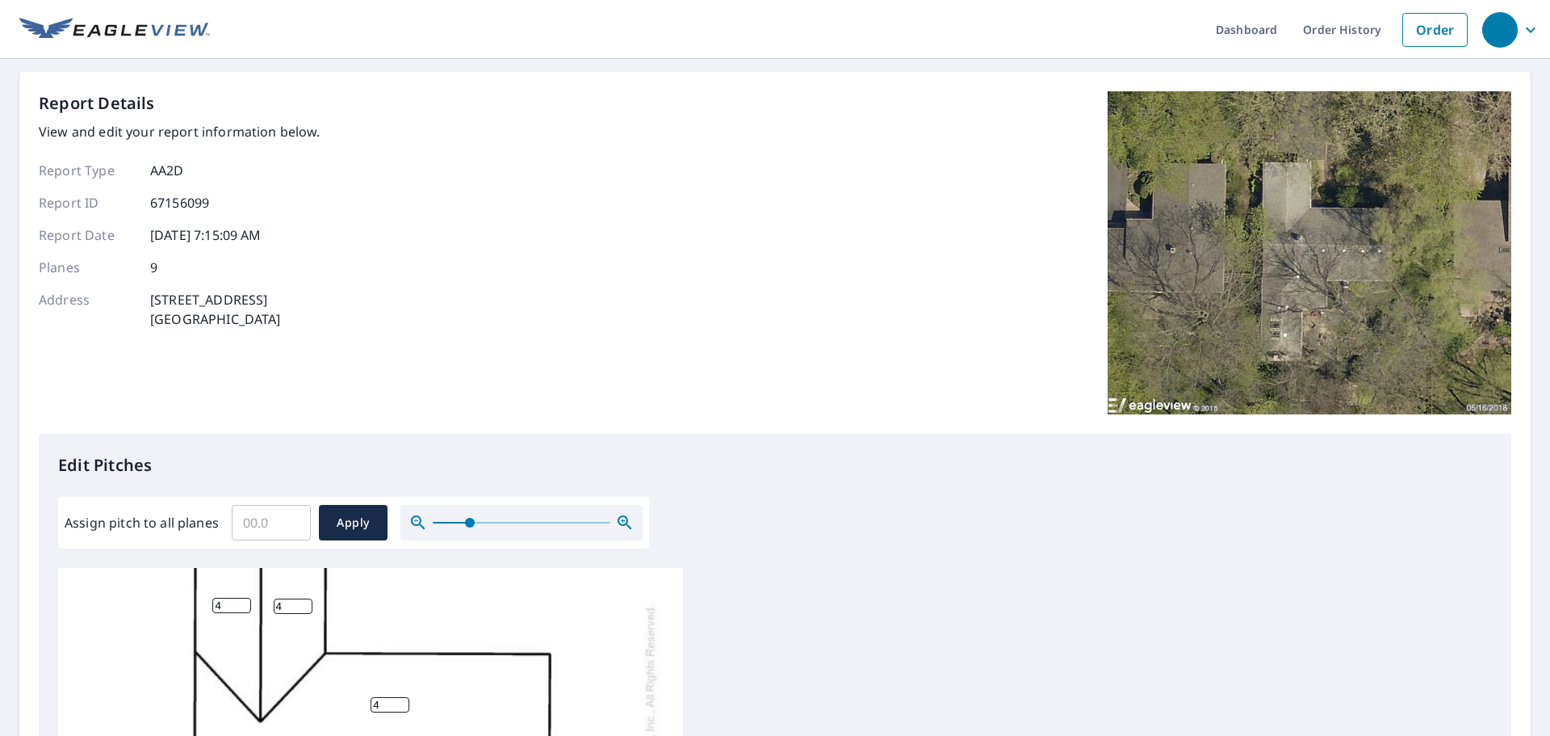
scroll to position [138, 0]
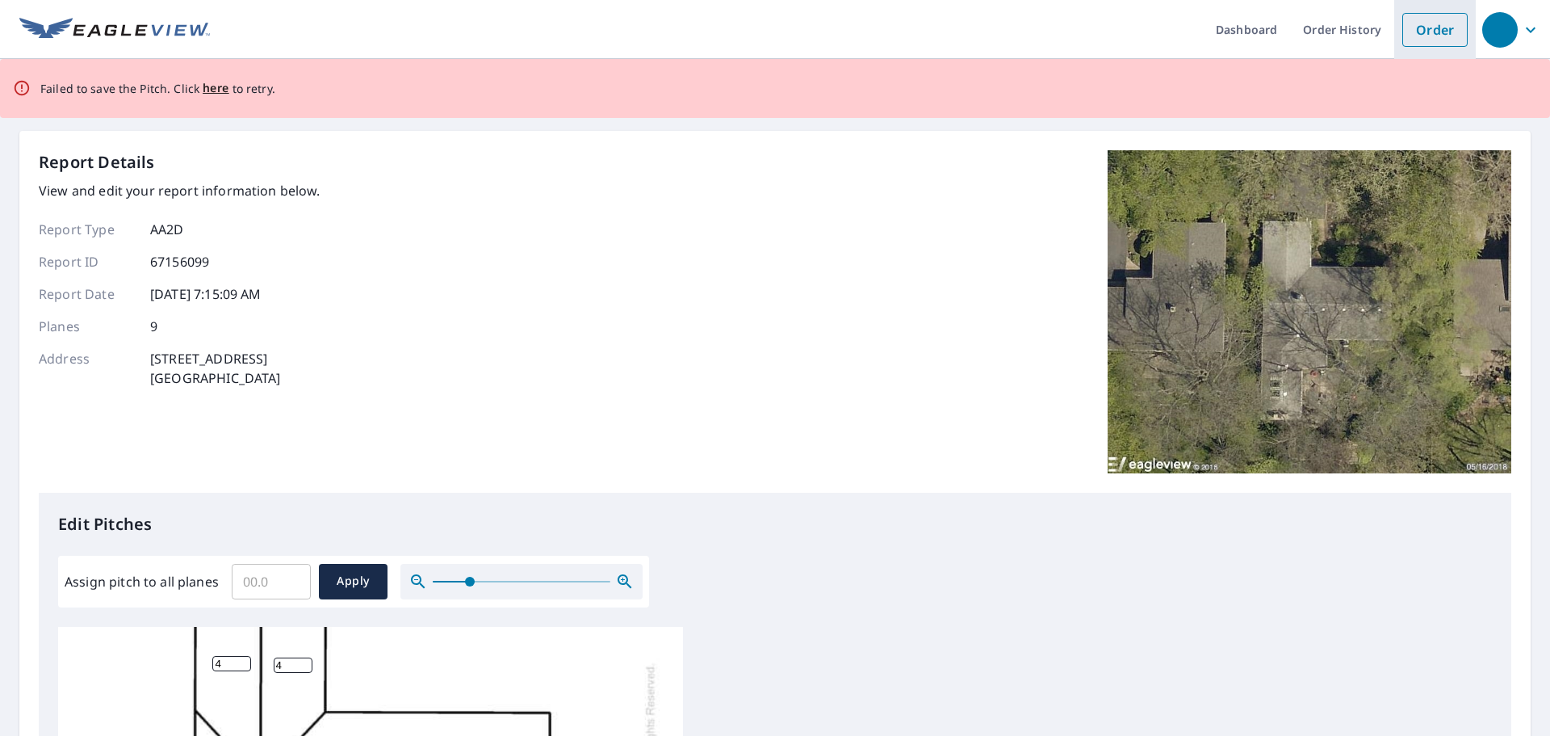
click at [1403, 33] on link "Order" at bounding box center [1435, 30] width 65 height 34
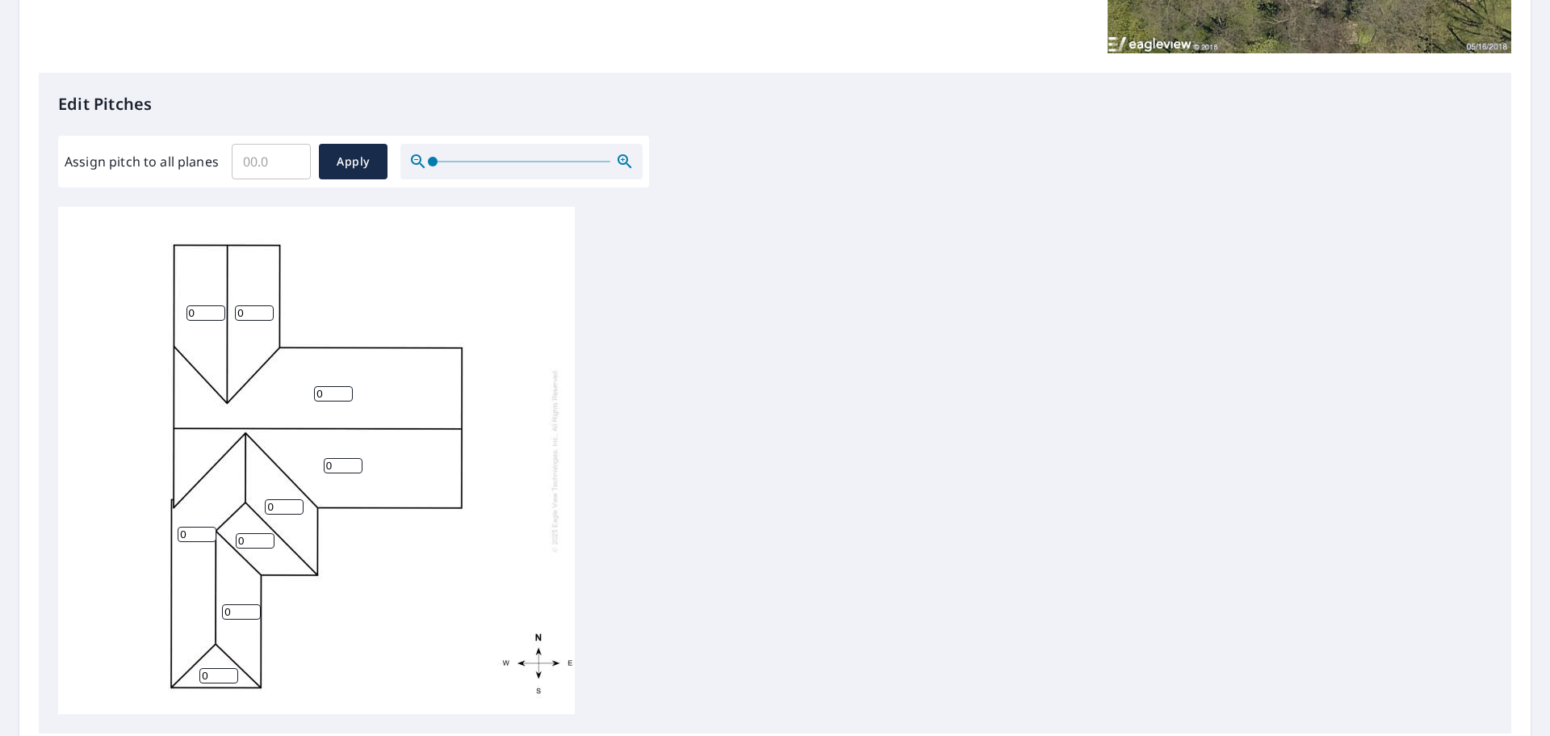
scroll to position [363, 0]
click at [243, 169] on input "Assign pitch to all planes" at bounding box center [271, 159] width 79 height 45
type input "4"
click at [365, 161] on span "Apply" at bounding box center [353, 160] width 43 height 20
type input "4"
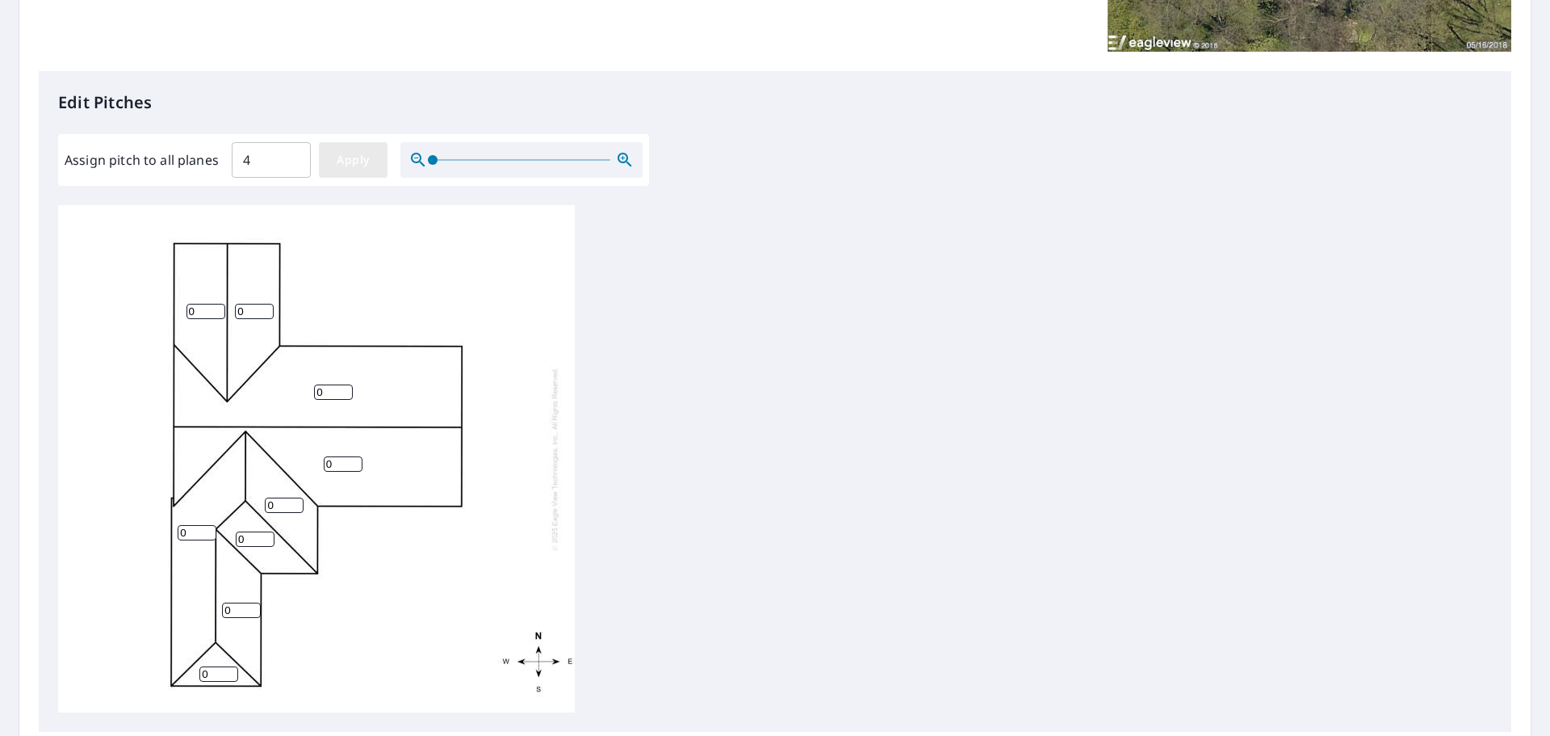
type input "4"
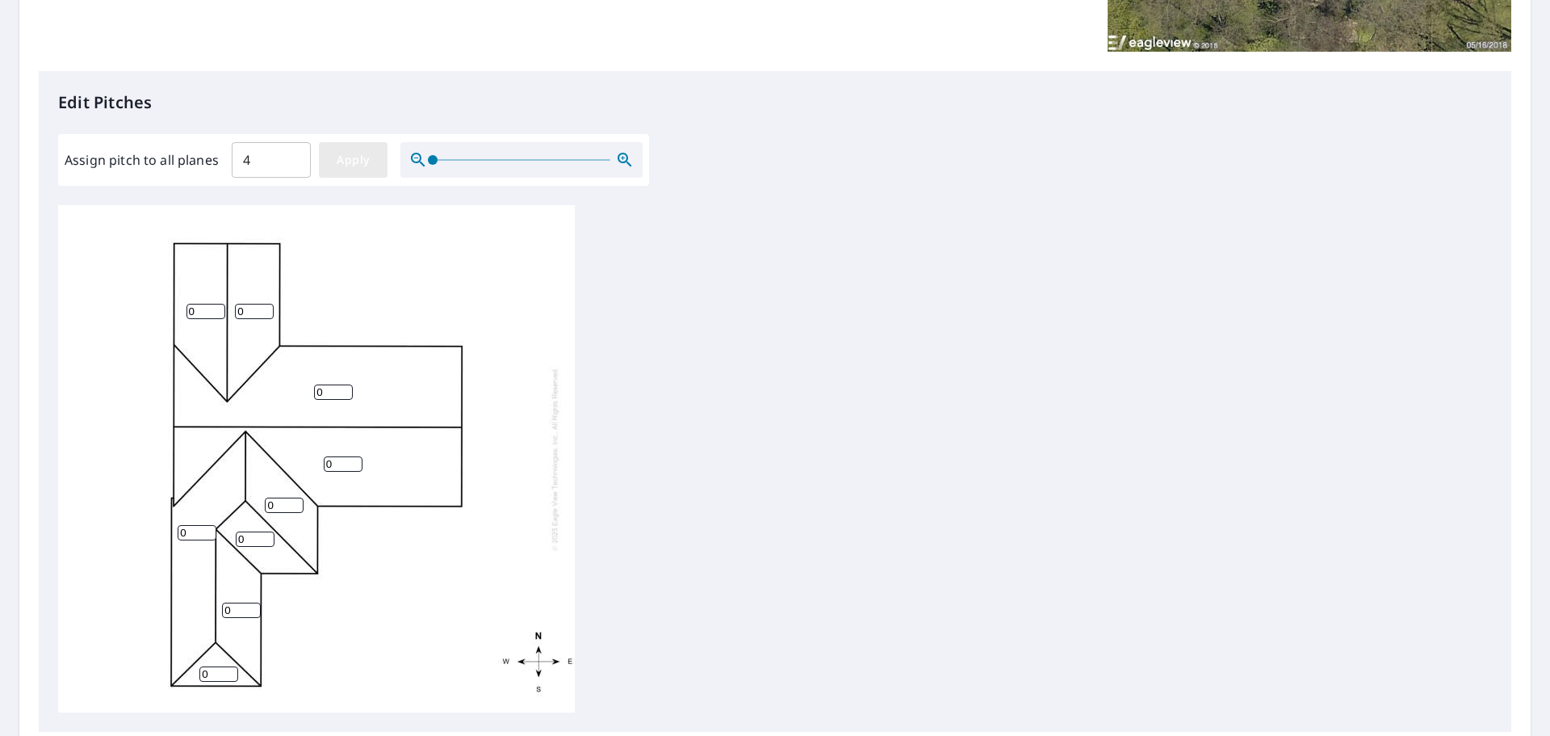
type input "4"
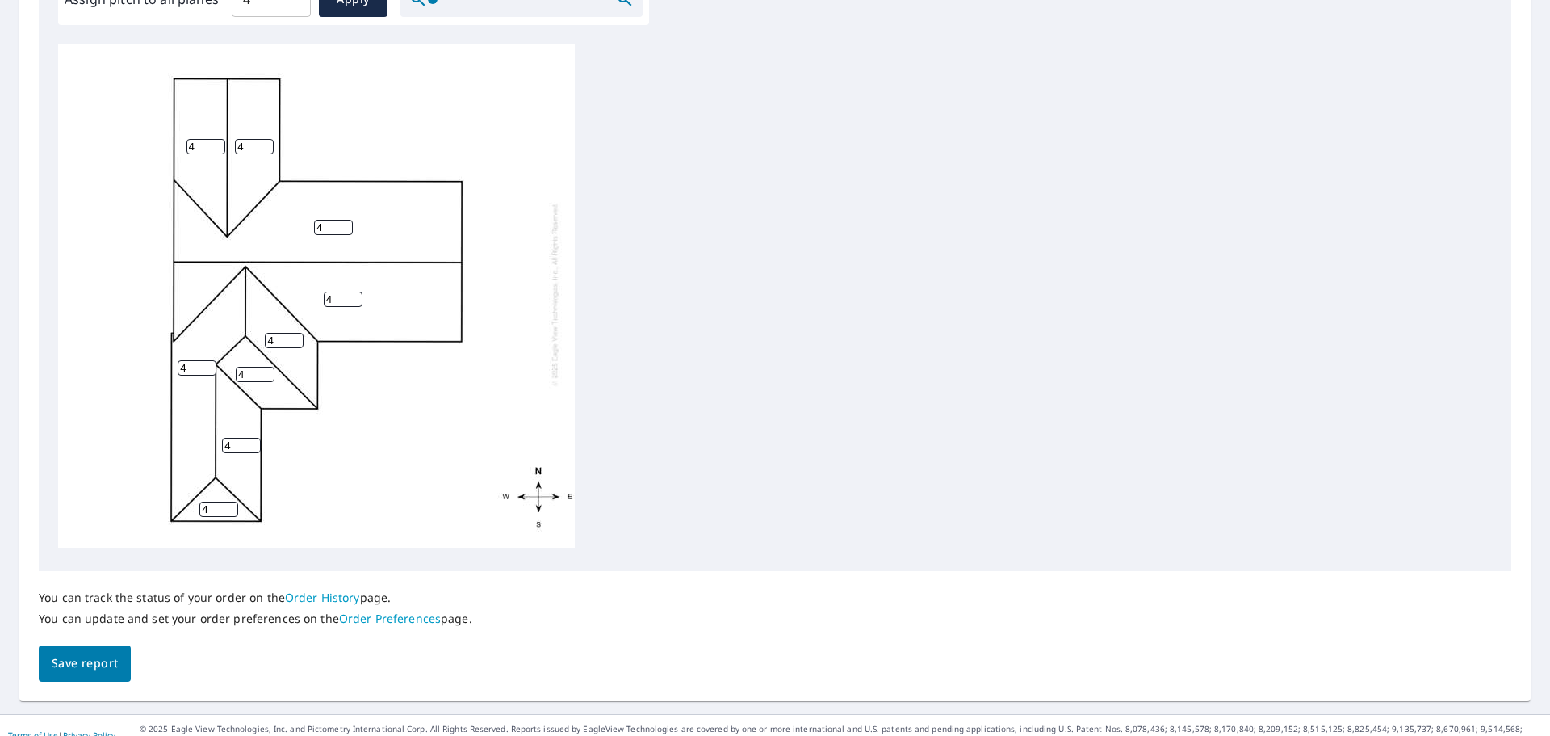
scroll to position [542, 0]
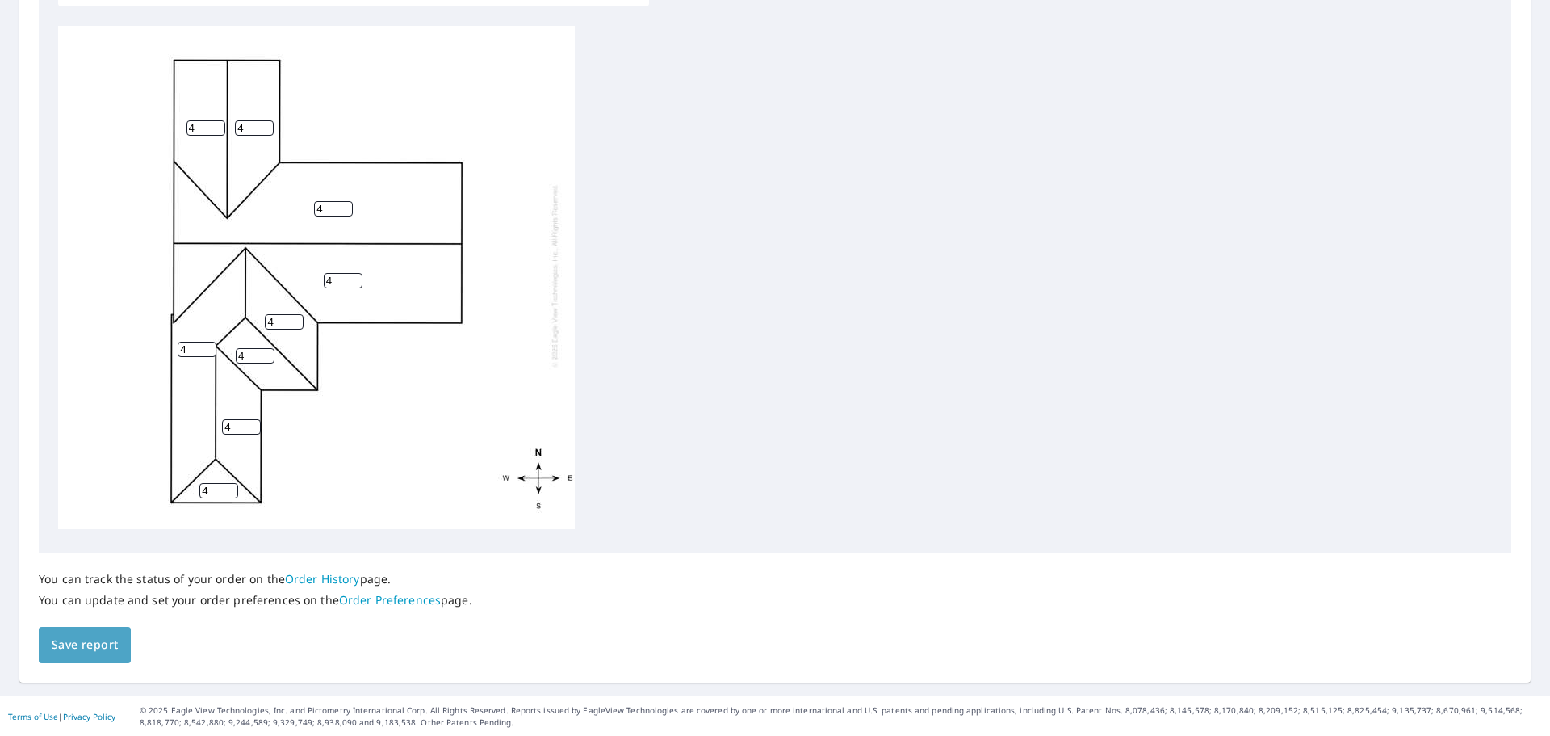
click at [74, 644] on span "Save report" at bounding box center [85, 645] width 66 height 20
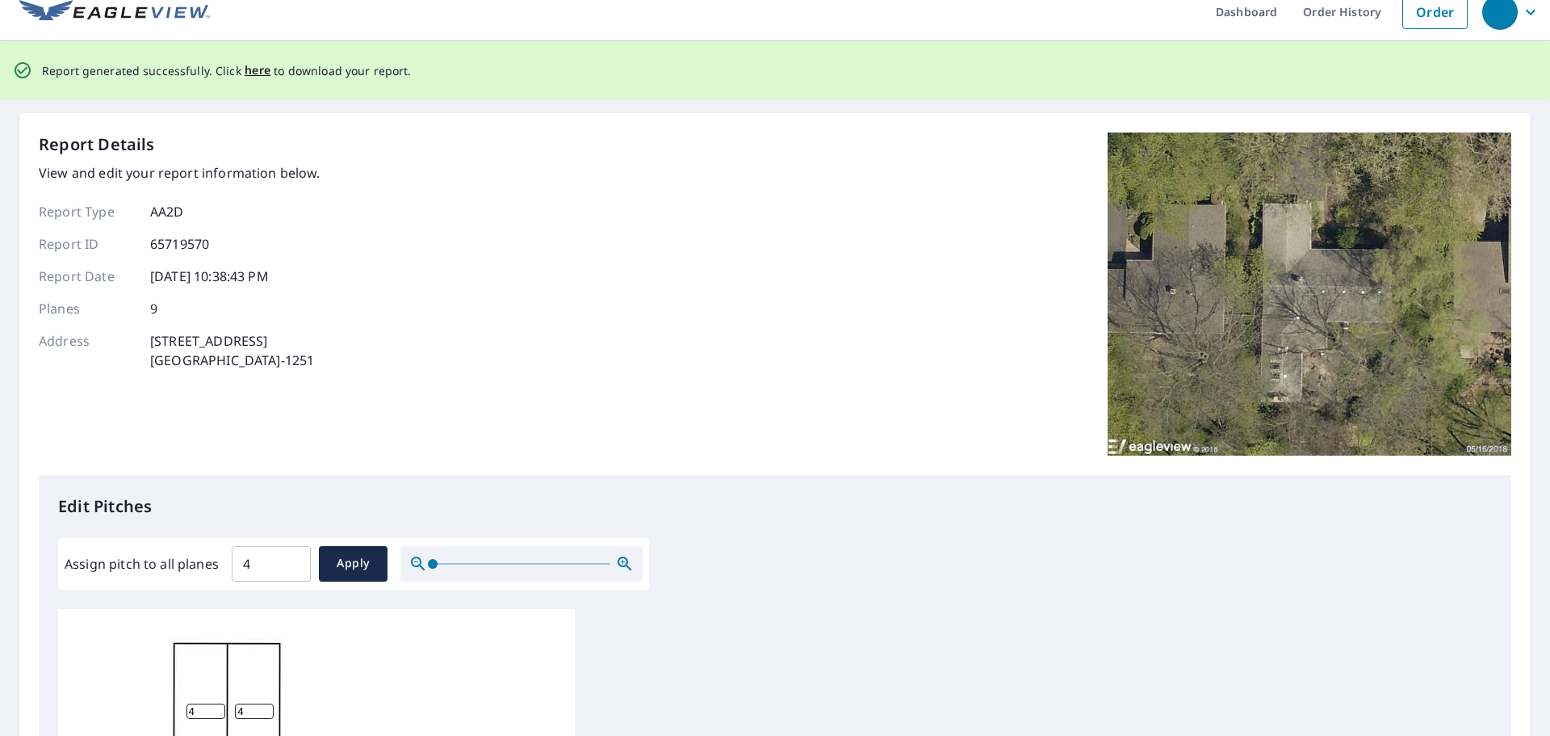
scroll to position [0, 0]
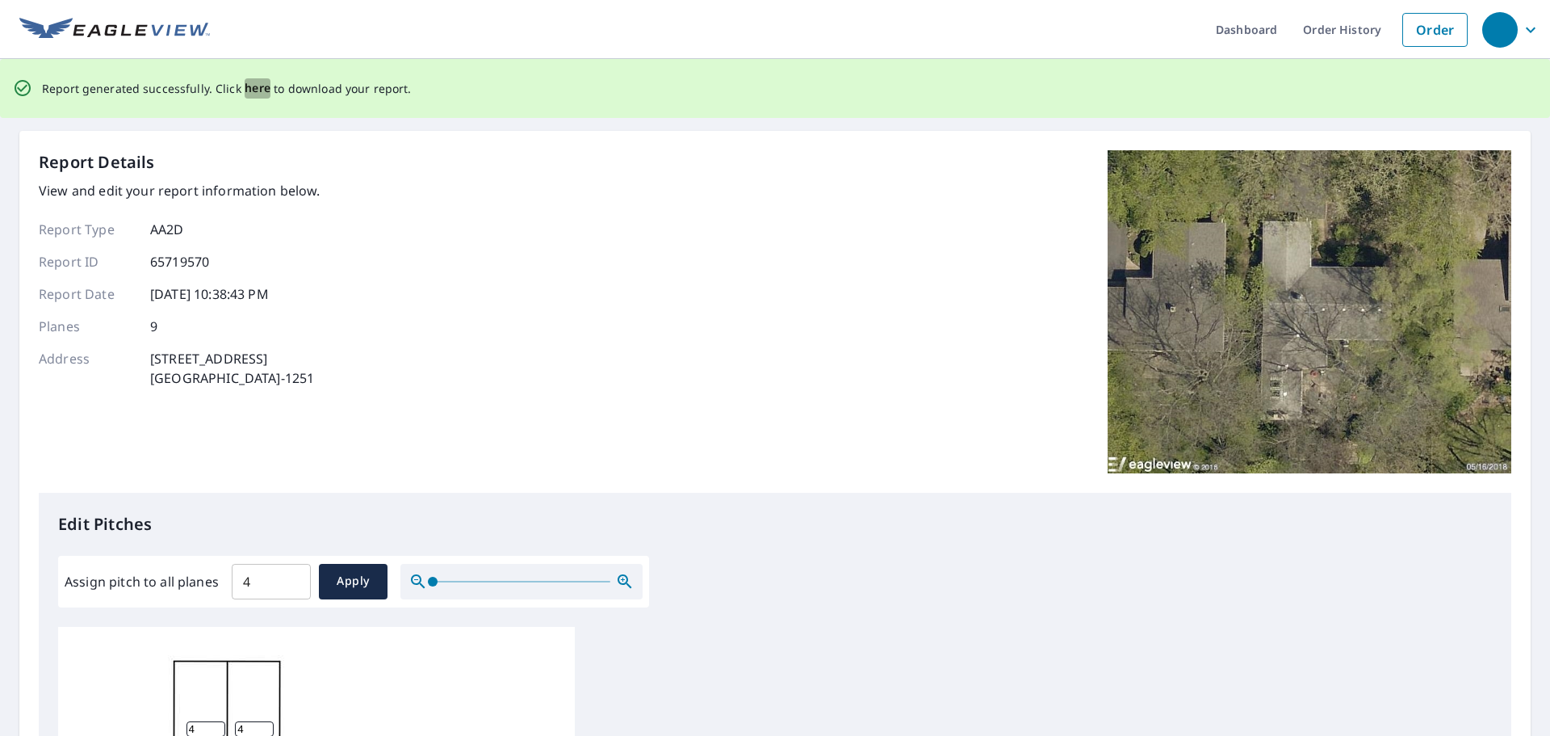
click at [254, 86] on span "here" at bounding box center [258, 88] width 27 height 20
